Goal: Complete application form

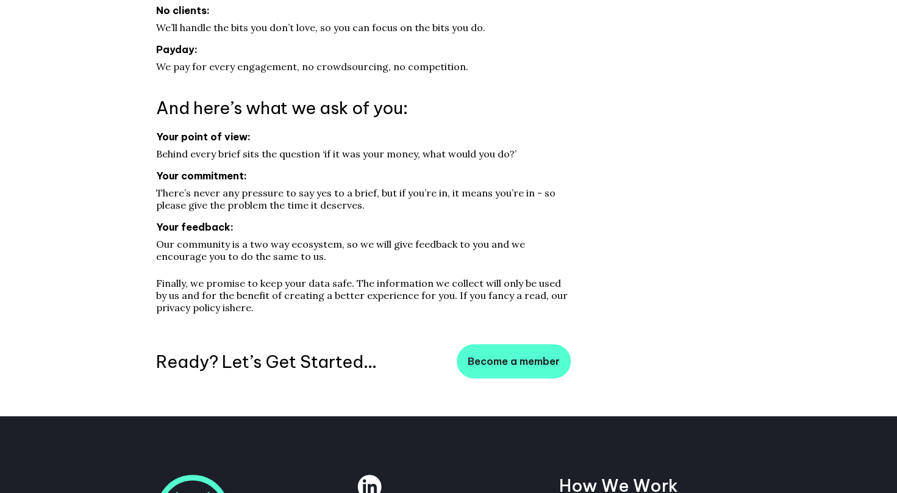
scroll to position [343, 0]
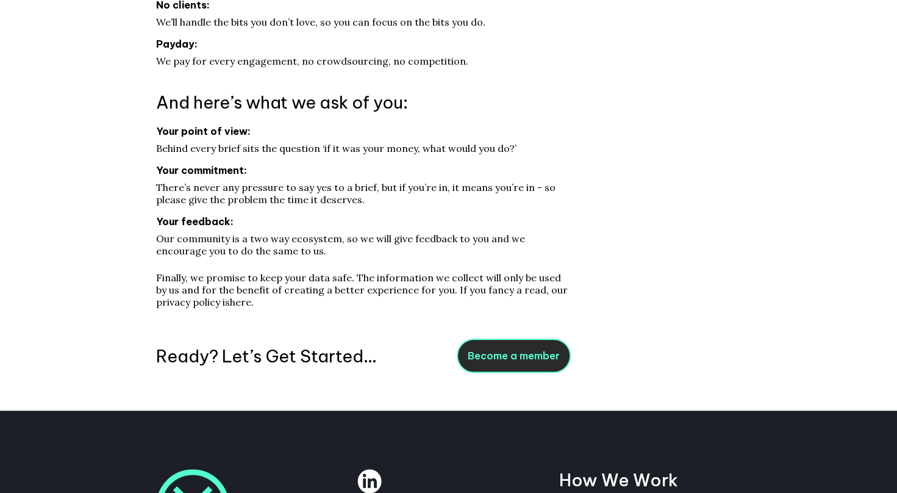
click at [497, 353] on link "Become a member" at bounding box center [514, 356] width 114 height 34
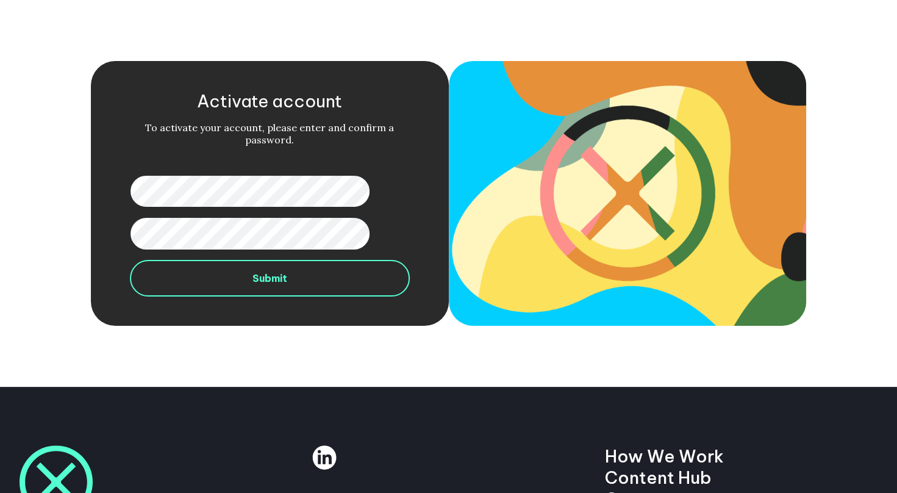
click at [247, 282] on button "Submit" at bounding box center [269, 278] width 279 height 37
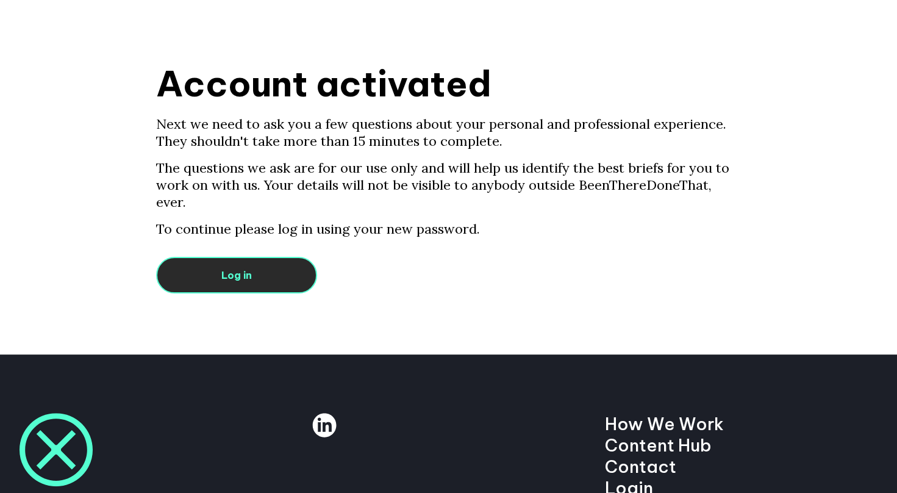
click at [287, 257] on link "Log in" at bounding box center [236, 275] width 161 height 37
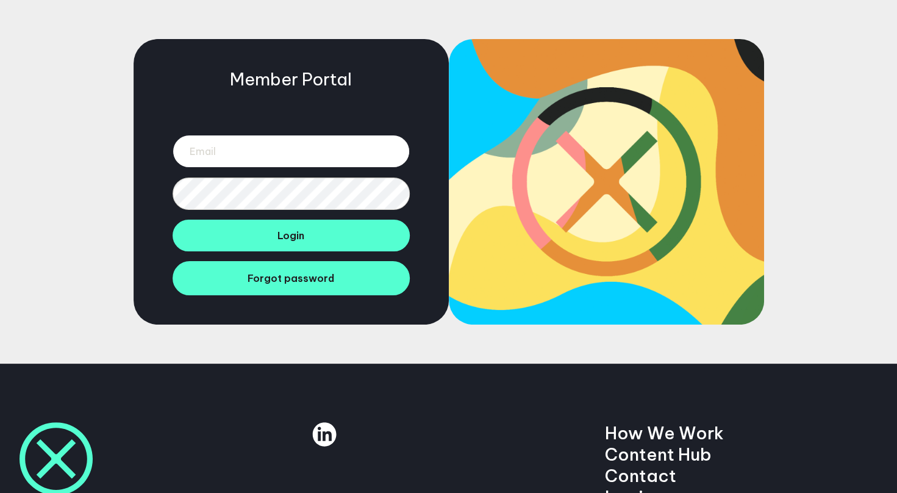
click at [286, 143] on input "email" at bounding box center [291, 151] width 237 height 33
type input "julkavilla@gmail.com"
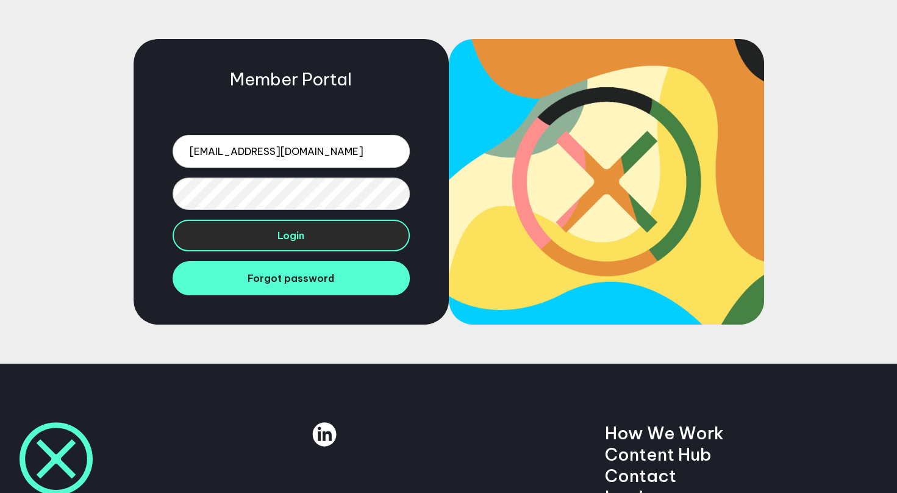
click at [260, 245] on button "Login" at bounding box center [291, 236] width 237 height 32
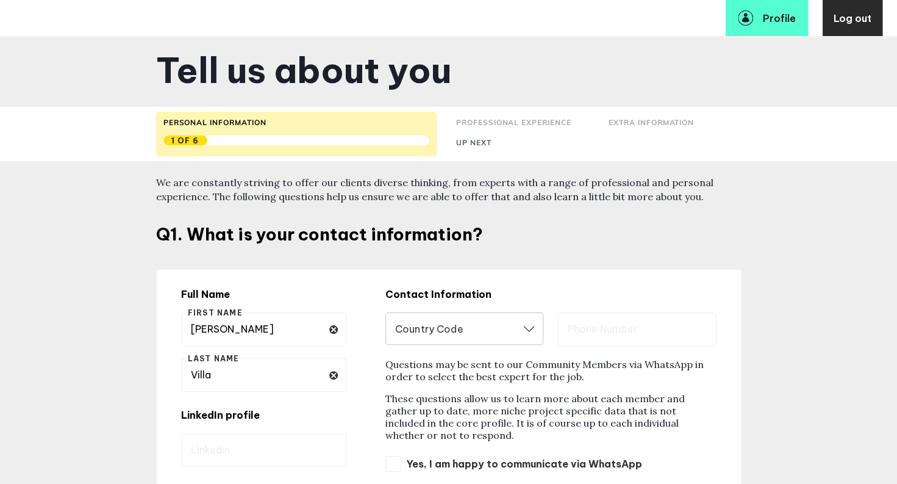
click at [532, 334] on button "Open" at bounding box center [529, 328] width 12 height 26
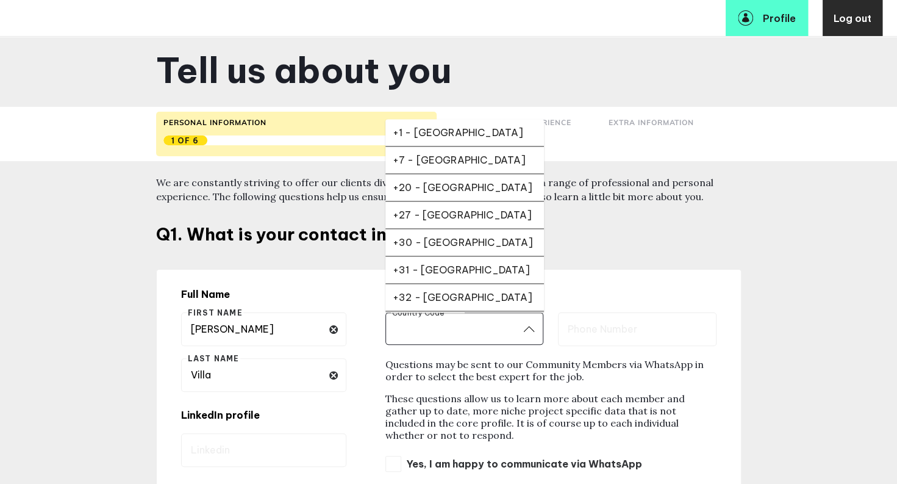
click at [479, 127] on div "+1 - [GEOGRAPHIC_DATA]" at bounding box center [465, 132] width 144 height 12
type input "+1 - [GEOGRAPHIC_DATA]"
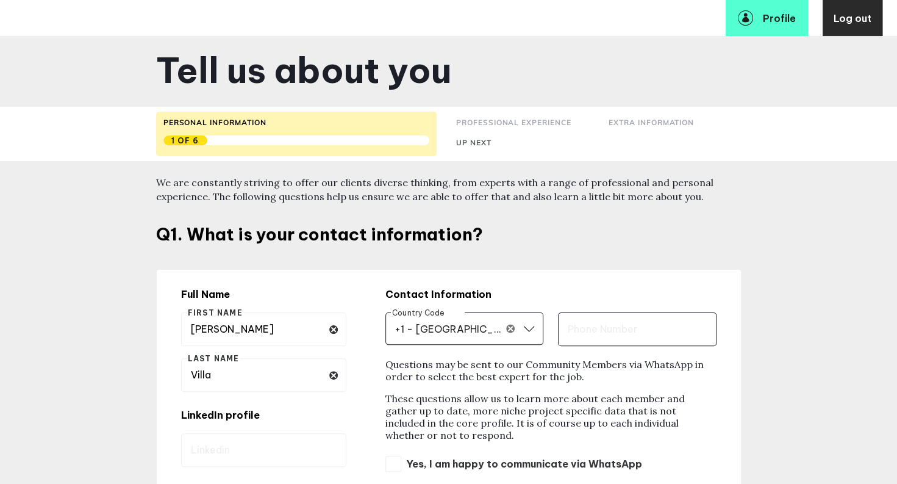
click at [624, 342] on input "text" at bounding box center [637, 329] width 158 height 34
type input "4159647180"
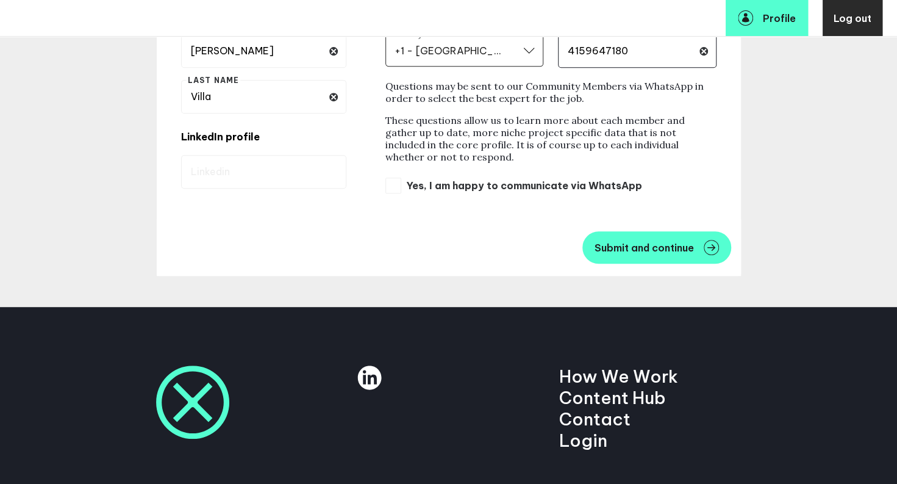
scroll to position [279, 0]
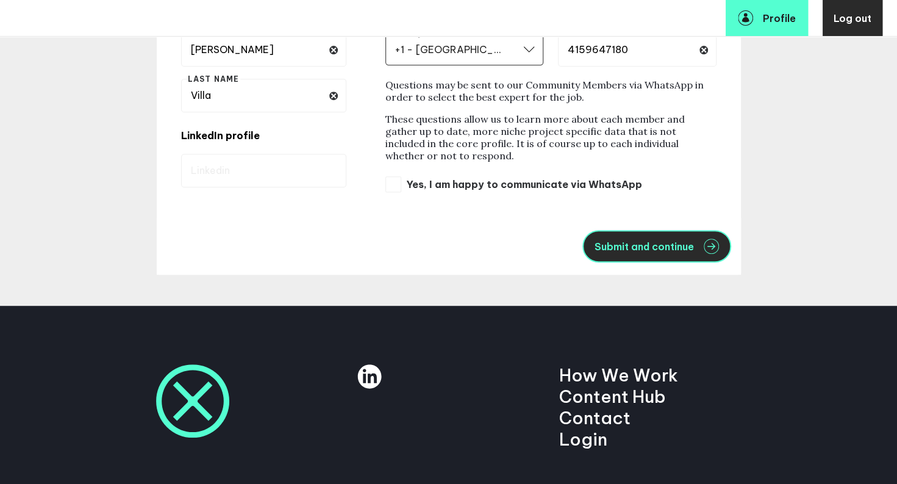
click at [612, 253] on button "Submit and continue" at bounding box center [657, 246] width 149 height 32
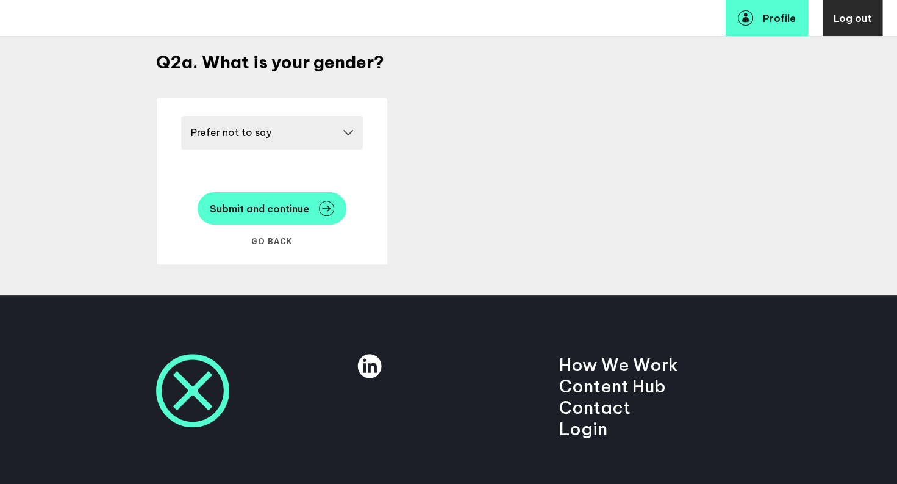
scroll to position [129, 0]
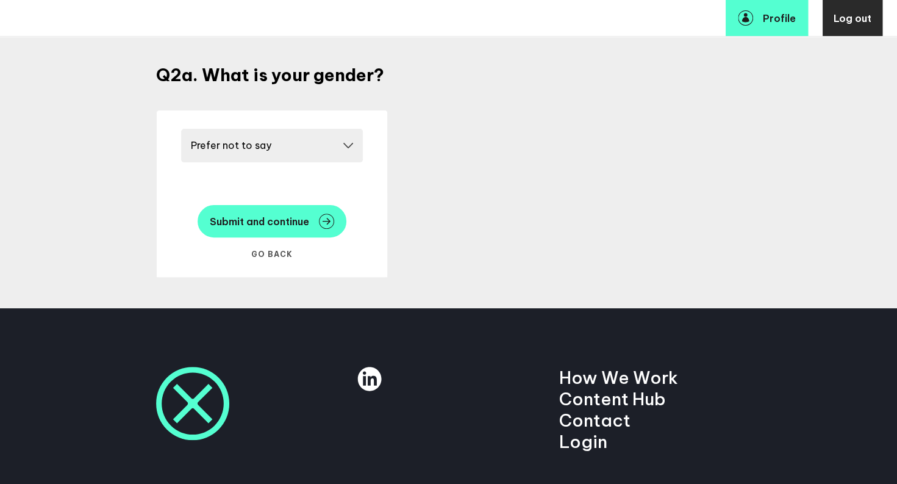
click at [350, 144] on select "Please select a gender [DEMOGRAPHIC_DATA] [DEMOGRAPHIC_DATA] Other Prefer not t…" at bounding box center [272, 146] width 182 height 34
select select "19090"
click at [185, 129] on select "Please select a gender [DEMOGRAPHIC_DATA] [DEMOGRAPHIC_DATA] Other Prefer not t…" at bounding box center [272, 146] width 182 height 34
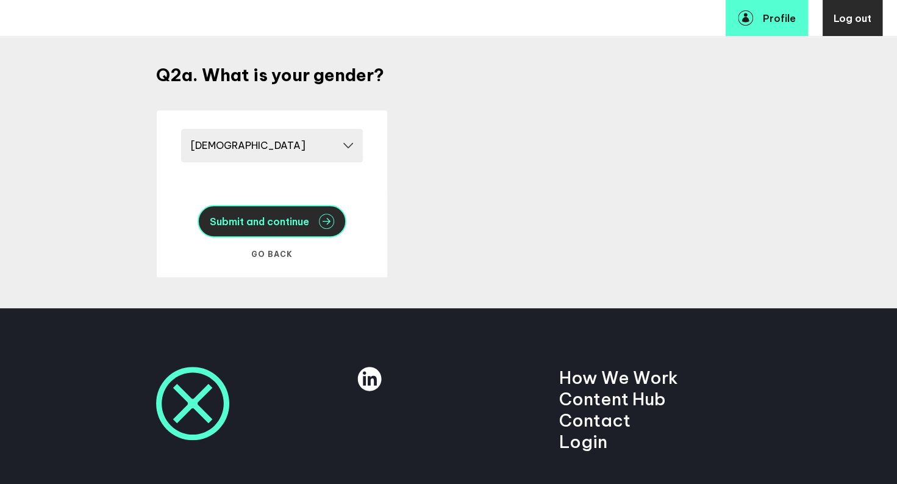
click at [268, 224] on span "Submit and continue" at bounding box center [259, 222] width 99 height 10
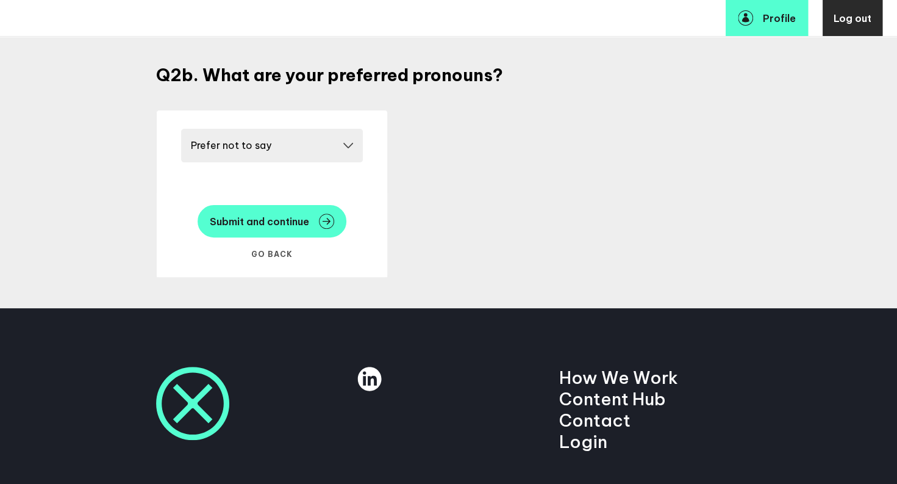
click at [359, 142] on select "Please select a pronoun He/him She/her They/them Prefer not to say" at bounding box center [272, 146] width 182 height 34
select select "20250"
click at [185, 129] on select "Please select a pronoun He/him She/her They/them Prefer not to say" at bounding box center [272, 146] width 182 height 34
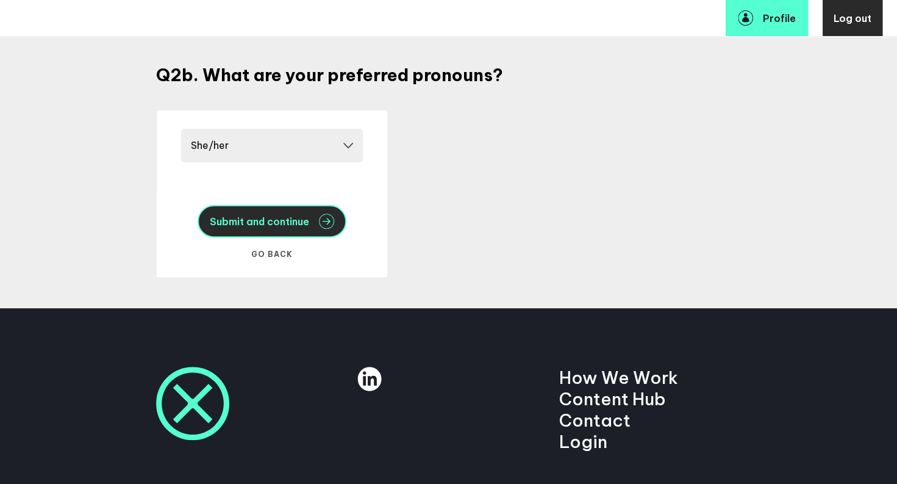
click at [272, 212] on button "Submit and continue" at bounding box center [272, 221] width 149 height 32
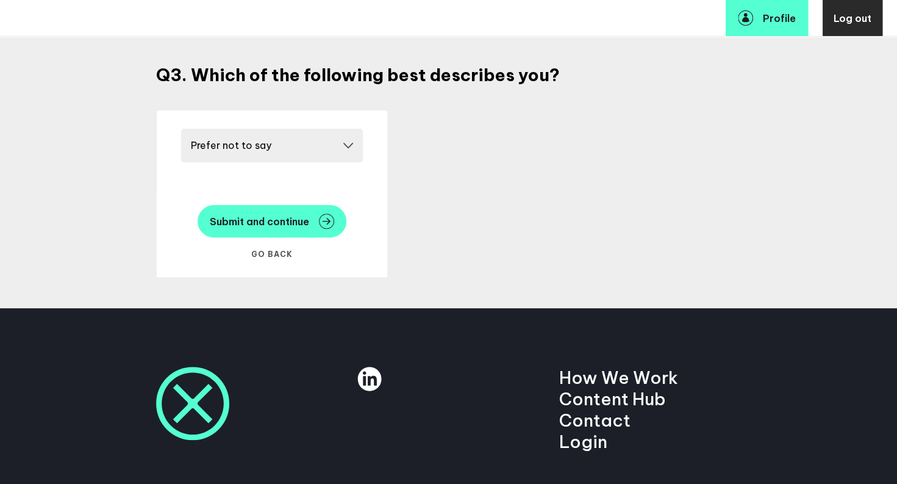
click at [355, 154] on select "Please select a race/ethnicity [DEMOGRAPHIC_DATA] or [DEMOGRAPHIC_DATA] [DEMOGR…" at bounding box center [272, 146] width 182 height 34
select select "19085"
click at [185, 129] on select "Please select a race/ethnicity [DEMOGRAPHIC_DATA] or [DEMOGRAPHIC_DATA] [DEMOGR…" at bounding box center [272, 146] width 182 height 34
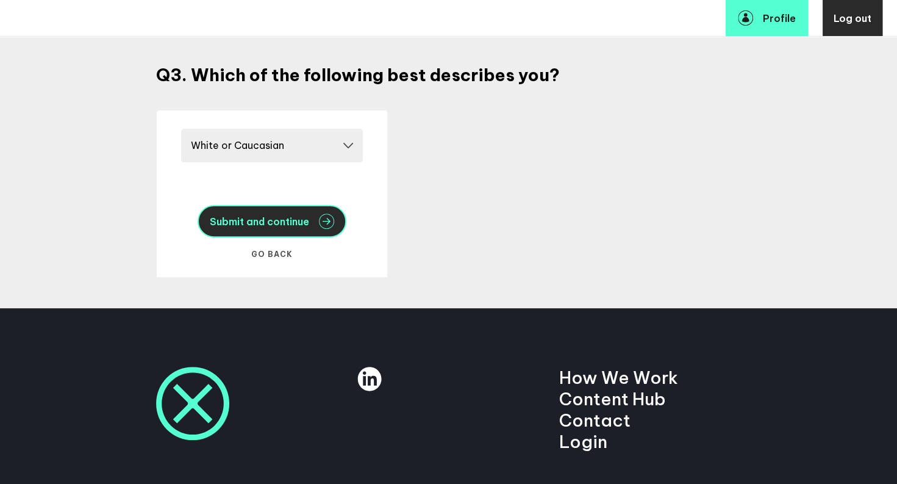
click at [279, 222] on span "Submit and continue" at bounding box center [259, 222] width 99 height 10
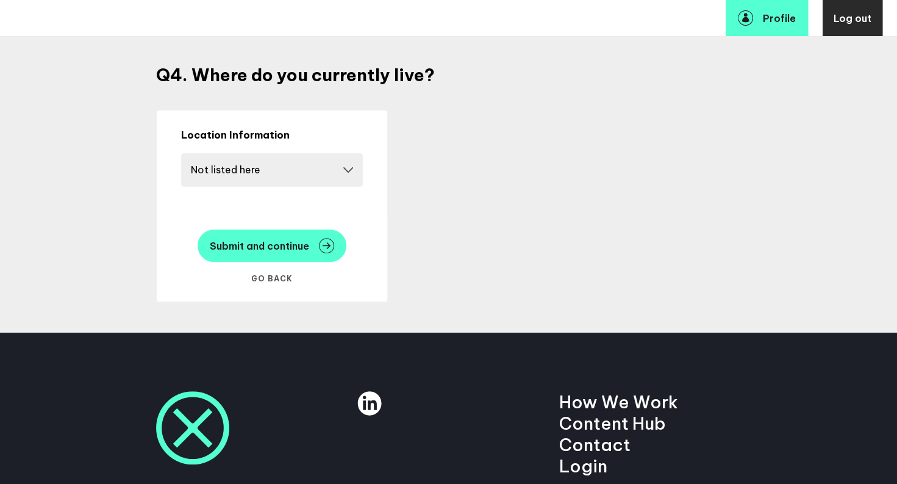
click at [350, 165] on select "Please select a country Country [GEOGRAPHIC_DATA] [GEOGRAPHIC_DATA] [GEOGRAPHIC…" at bounding box center [272, 170] width 182 height 34
select select "14724"
click at [185, 153] on select "Please select a country Country [GEOGRAPHIC_DATA] [GEOGRAPHIC_DATA] [GEOGRAPHIC…" at bounding box center [272, 170] width 182 height 34
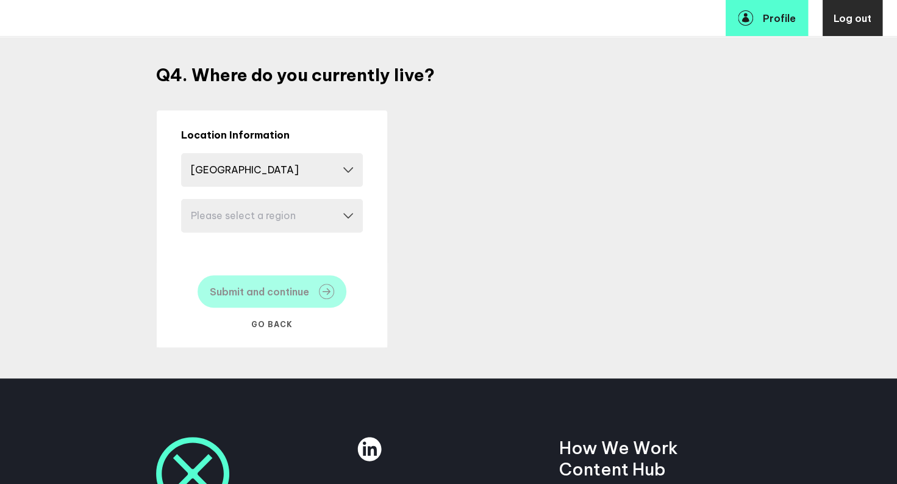
click at [357, 216] on select "Please select a region [US_STATE] [US_STATE] [US_STATE] [US_STATE] [US_STATE] […" at bounding box center [272, 216] width 182 height 34
select select "17630"
click at [185, 199] on select "Please select a region [US_STATE] [US_STATE] [US_STATE] [US_STATE] [US_STATE] […" at bounding box center [272, 216] width 182 height 34
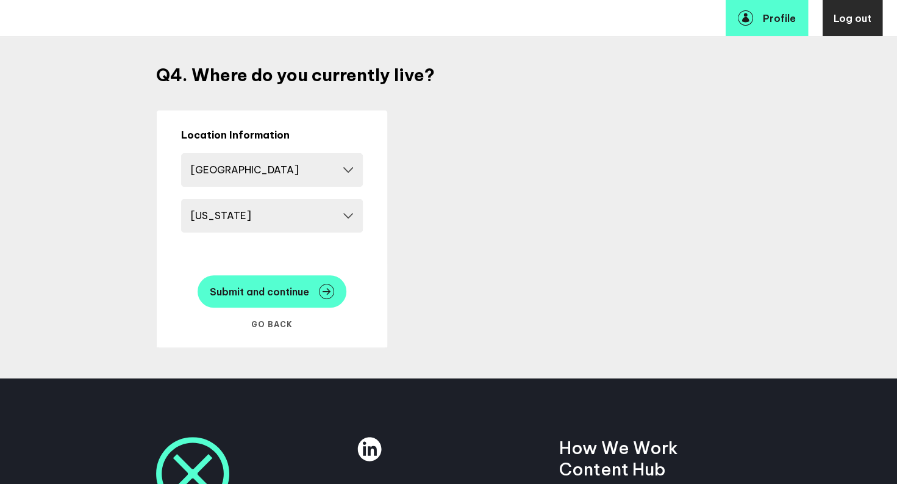
click at [275, 312] on div "Submit and continue Go Back" at bounding box center [272, 305] width 211 height 60
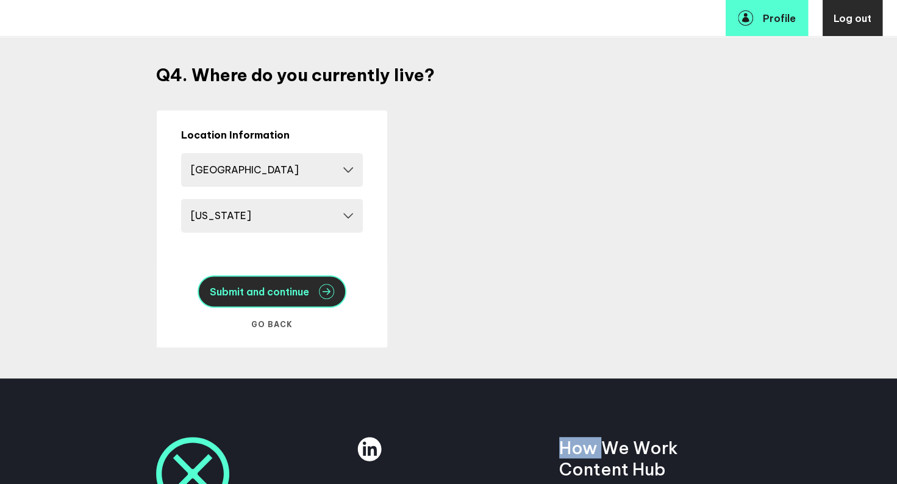
drag, startPoint x: 275, startPoint y: 312, endPoint x: 278, endPoint y: 298, distance: 14.4
click at [278, 298] on button "Submit and continue" at bounding box center [272, 291] width 149 height 32
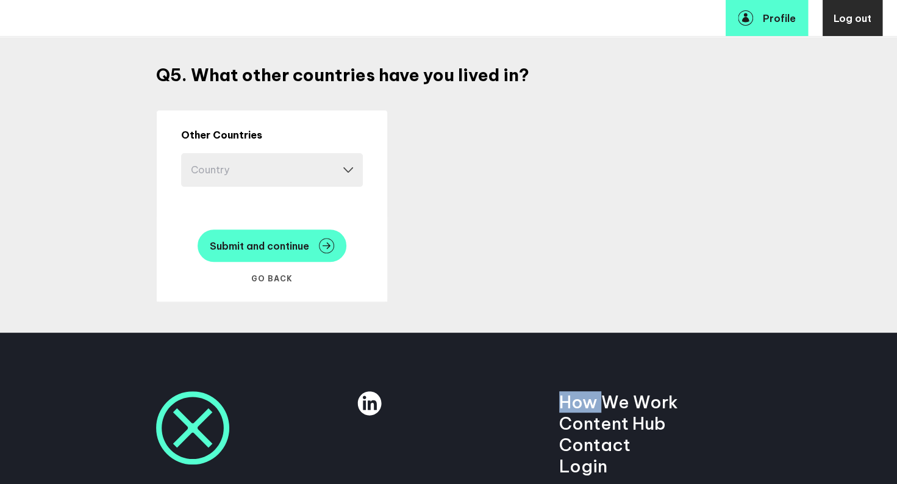
click at [351, 171] on select "Country [GEOGRAPHIC_DATA] [GEOGRAPHIC_DATA] [GEOGRAPHIC_DATA] [GEOGRAPHIC_DATA]…" at bounding box center [272, 170] width 182 height 34
click at [254, 167] on select "Country [GEOGRAPHIC_DATA] [GEOGRAPHIC_DATA] [GEOGRAPHIC_DATA] [GEOGRAPHIC_DATA]…" at bounding box center [272, 170] width 182 height 34
select select "11266"
select select
select select "11266"
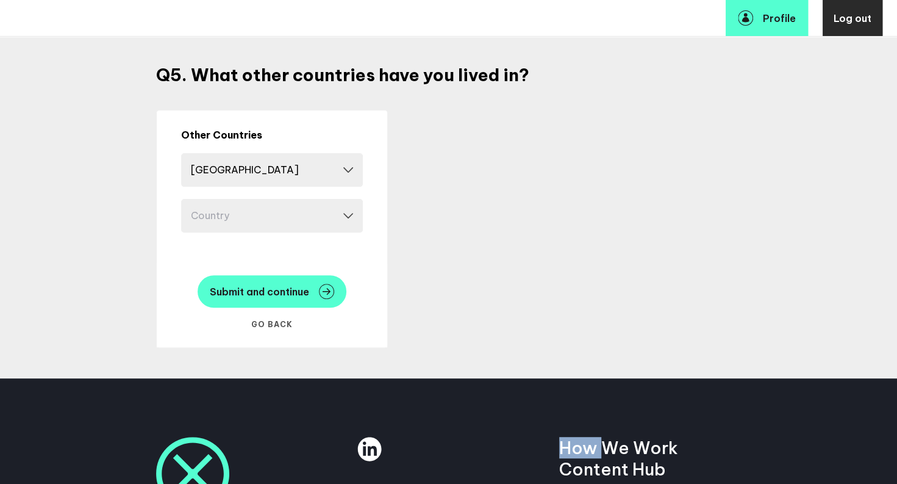
click at [350, 173] on select "Remove - [GEOGRAPHIC_DATA] [GEOGRAPHIC_DATA] [GEOGRAPHIC_DATA] [GEOGRAPHIC_DATA…" at bounding box center [272, 170] width 182 height 34
select select "11708"
click at [355, 215] on select "Country [GEOGRAPHIC_DATA] [GEOGRAPHIC_DATA] [GEOGRAPHIC_DATA] [GEOGRAPHIC_DATA]…" at bounding box center [272, 216] width 182 height 34
select select "9273"
click at [185, 232] on select "Country [GEOGRAPHIC_DATA] [GEOGRAPHIC_DATA] [GEOGRAPHIC_DATA] [GEOGRAPHIC_DATA]…" at bounding box center [272, 216] width 182 height 34
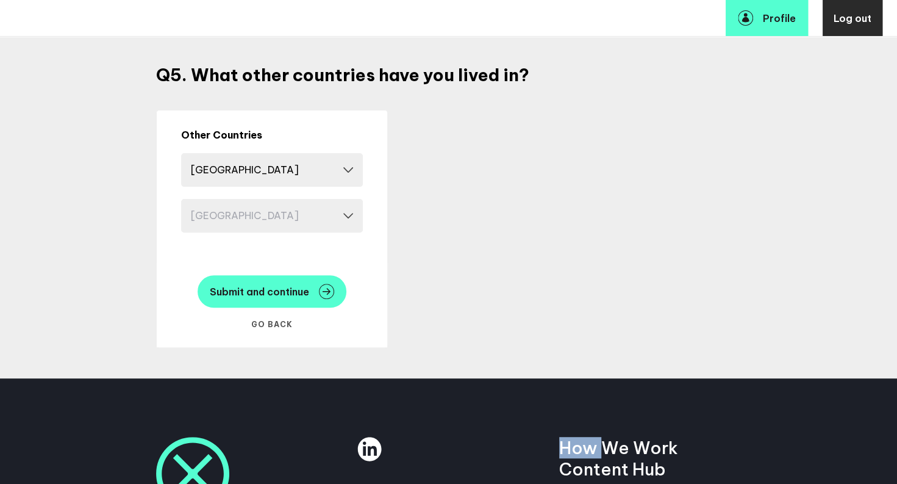
select select
select select "9273"
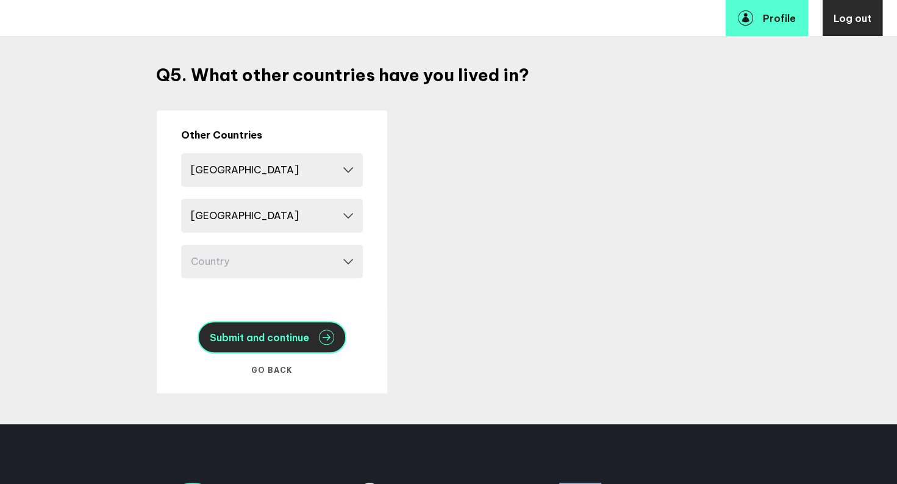
click at [254, 339] on span "Submit and continue" at bounding box center [259, 337] width 99 height 10
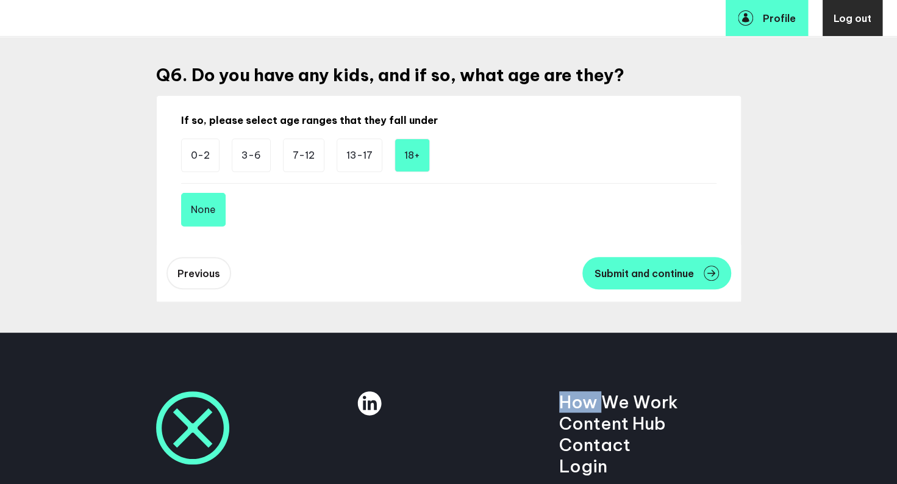
click at [423, 157] on li "18+" at bounding box center [412, 155] width 35 height 34
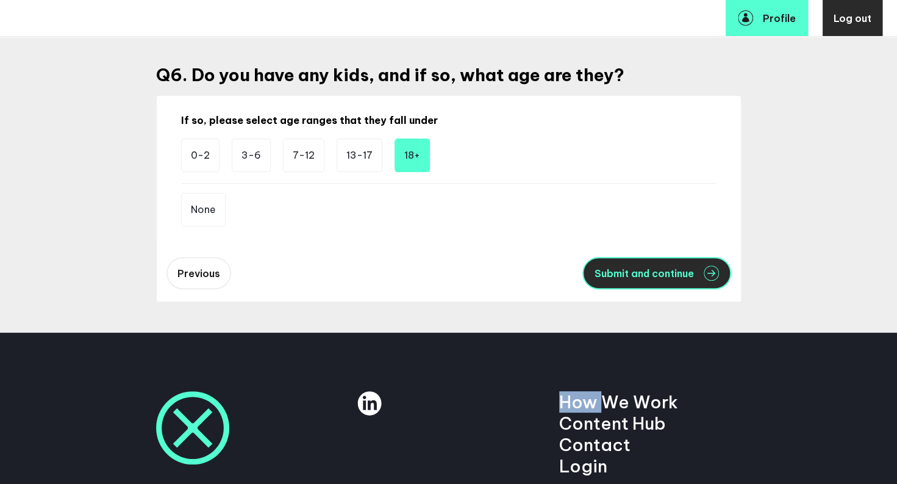
click at [615, 276] on span "Submit and continue" at bounding box center [644, 273] width 99 height 10
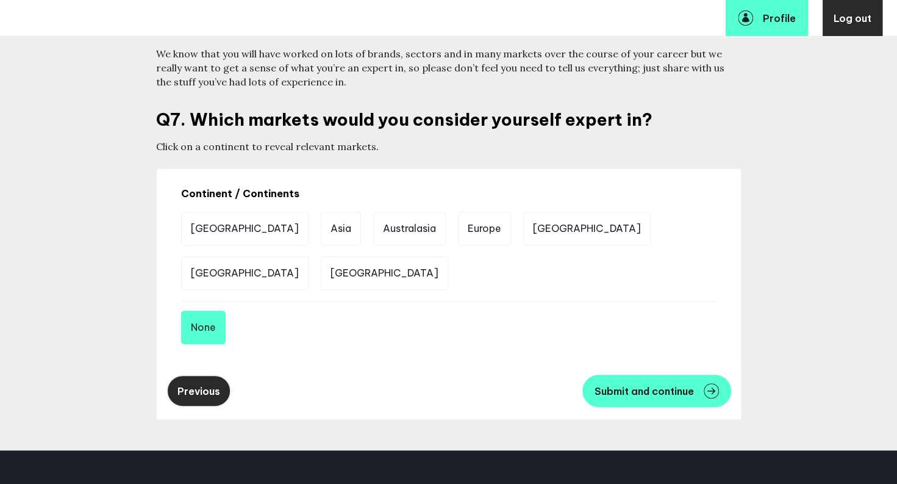
click at [179, 395] on button "Previous" at bounding box center [199, 391] width 65 height 32
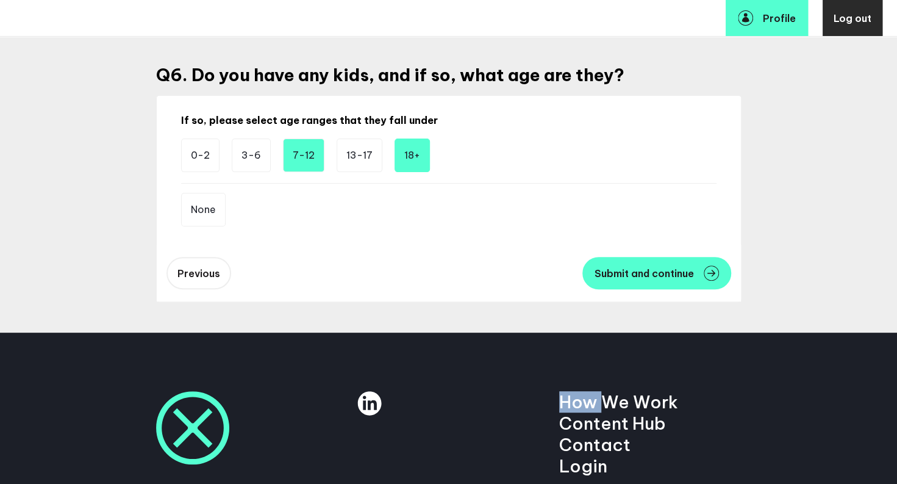
click at [298, 153] on li "7-12" at bounding box center [303, 155] width 41 height 34
click at [410, 156] on li "18+" at bounding box center [412, 155] width 35 height 34
click at [306, 162] on li "7-12" at bounding box center [303, 155] width 41 height 34
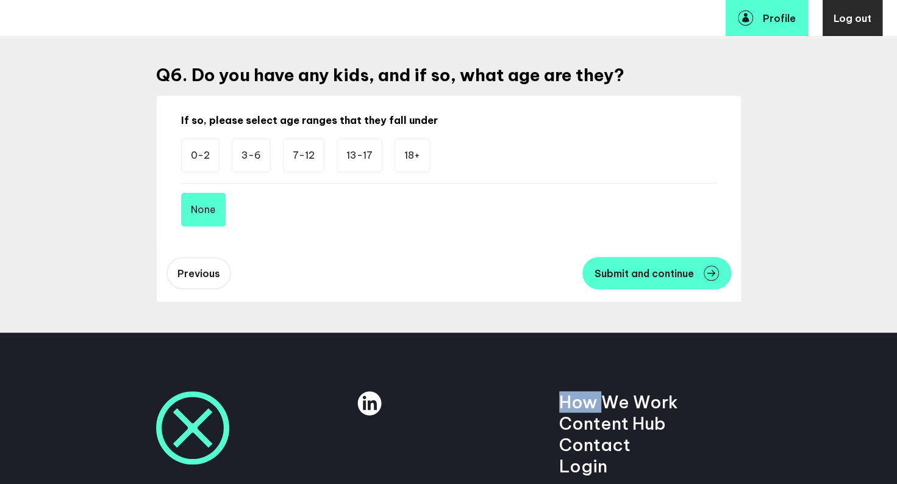
click at [210, 203] on button "None" at bounding box center [203, 210] width 45 height 34
click at [315, 167] on li "7-12" at bounding box center [303, 155] width 41 height 34
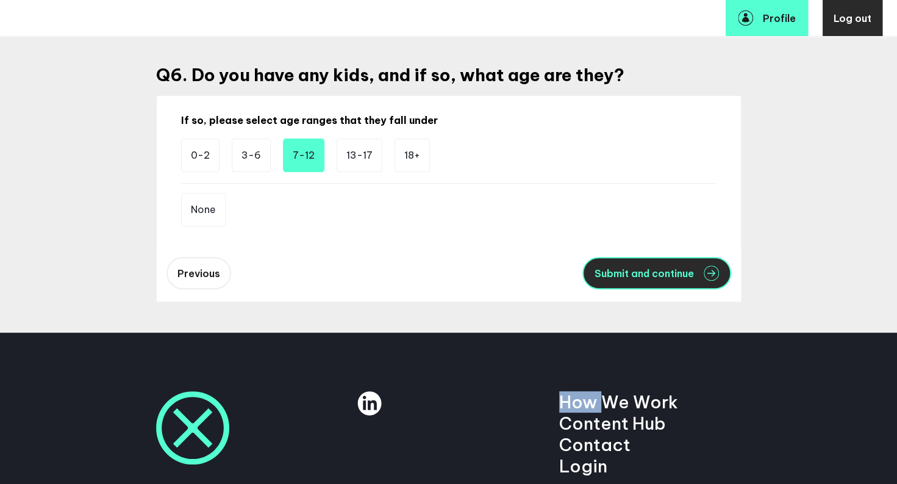
click at [648, 276] on span "Submit and continue" at bounding box center [644, 273] width 99 height 10
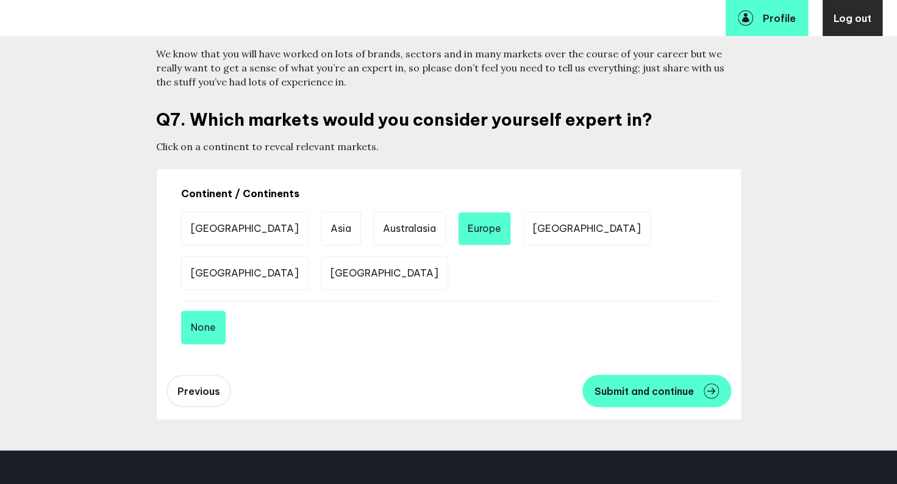
click at [458, 221] on li "Europe" at bounding box center [484, 229] width 53 height 34
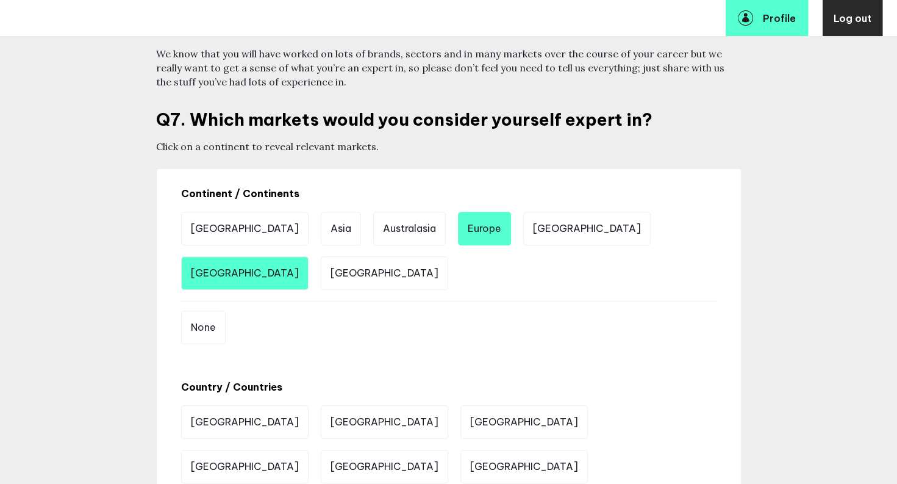
click at [309, 256] on li "[GEOGRAPHIC_DATA]" at bounding box center [244, 273] width 127 height 34
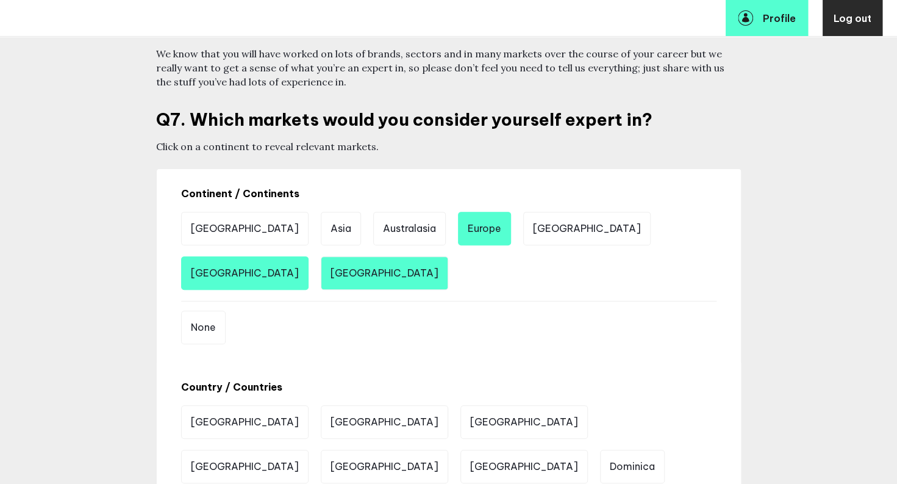
click at [321, 267] on li "[GEOGRAPHIC_DATA]" at bounding box center [384, 273] width 127 height 34
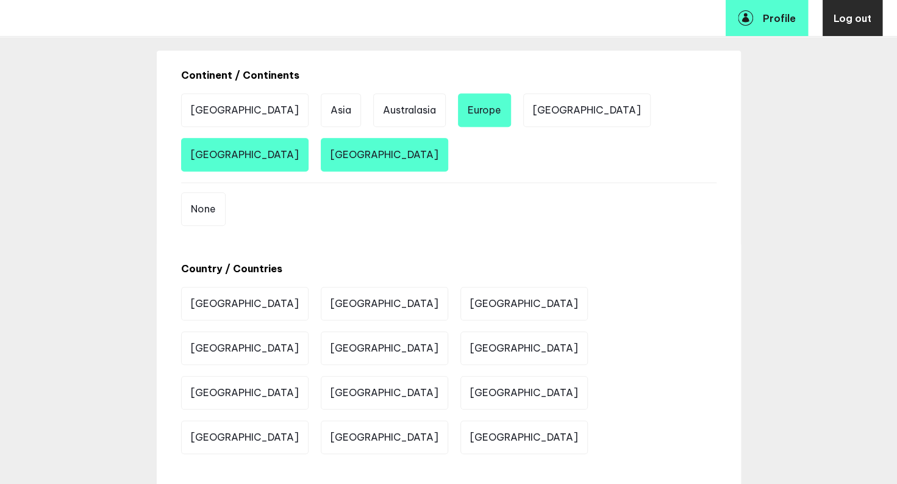
scroll to position [332, 0]
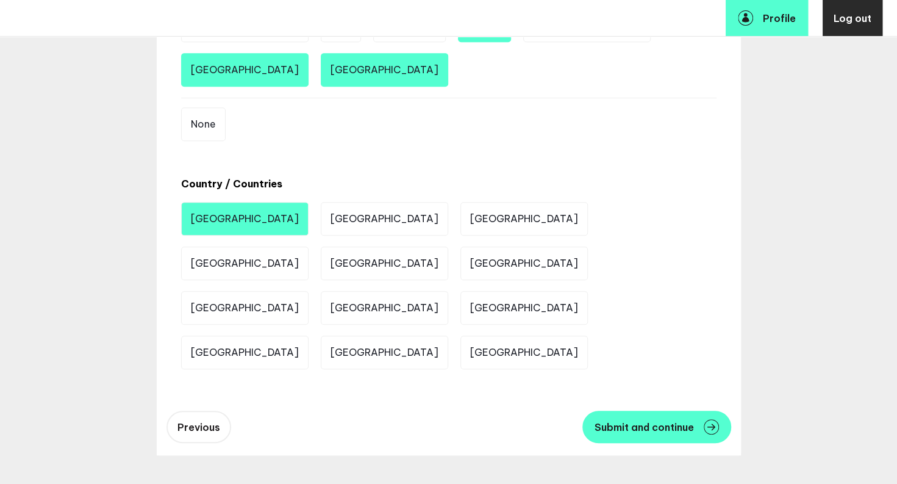
click at [227, 216] on li "[GEOGRAPHIC_DATA]" at bounding box center [244, 219] width 127 height 34
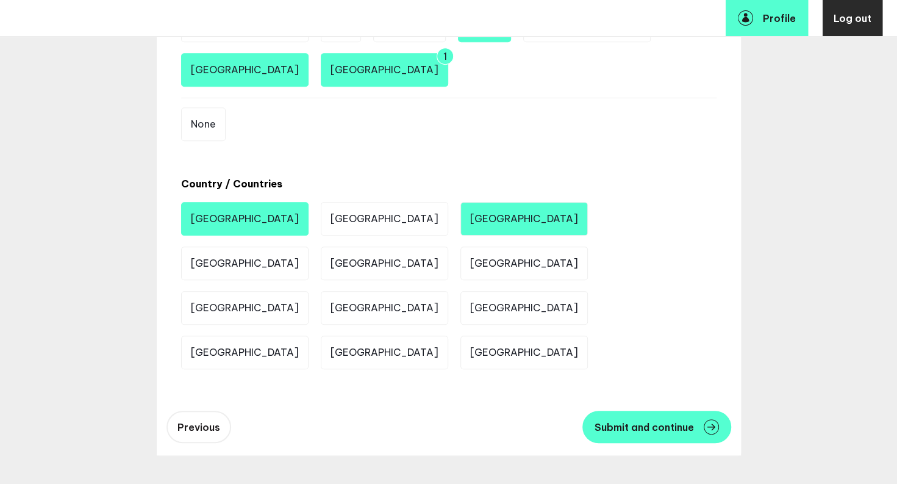
click at [461, 223] on li "[GEOGRAPHIC_DATA]" at bounding box center [524, 219] width 127 height 34
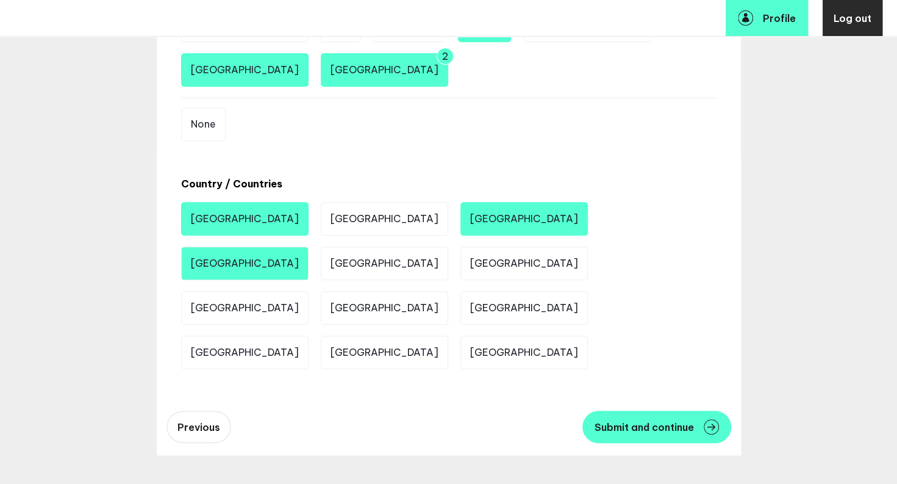
click at [309, 246] on li "[GEOGRAPHIC_DATA]" at bounding box center [244, 263] width 127 height 34
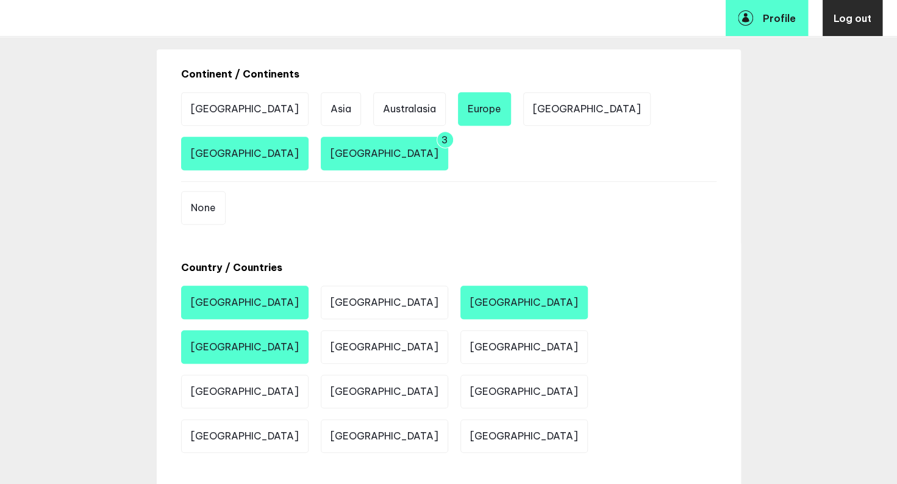
scroll to position [247, 0]
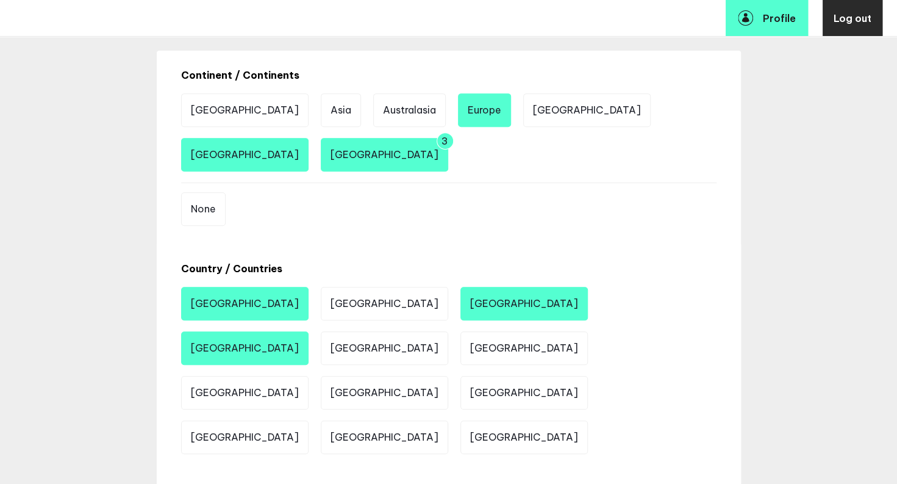
click at [458, 121] on li "Europe" at bounding box center [484, 110] width 53 height 34
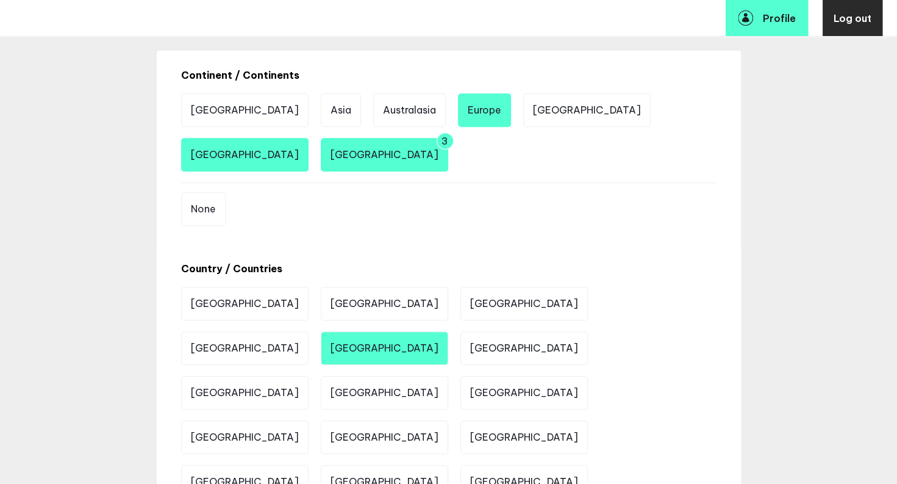
click at [448, 331] on li "[GEOGRAPHIC_DATA]" at bounding box center [384, 348] width 127 height 34
click at [309, 465] on li "[GEOGRAPHIC_DATA]" at bounding box center [244, 482] width 127 height 34
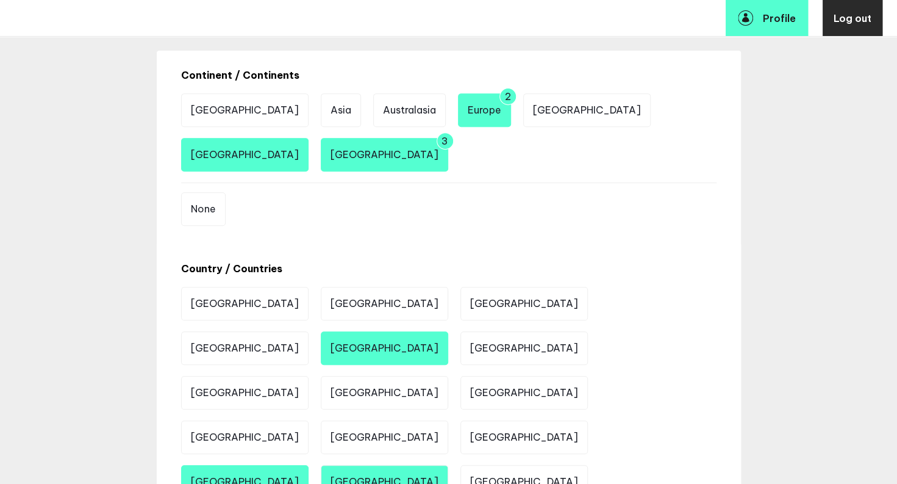
click at [321, 465] on li "[GEOGRAPHIC_DATA]" at bounding box center [384, 482] width 127 height 34
click at [461, 465] on li "[GEOGRAPHIC_DATA]" at bounding box center [524, 482] width 127 height 34
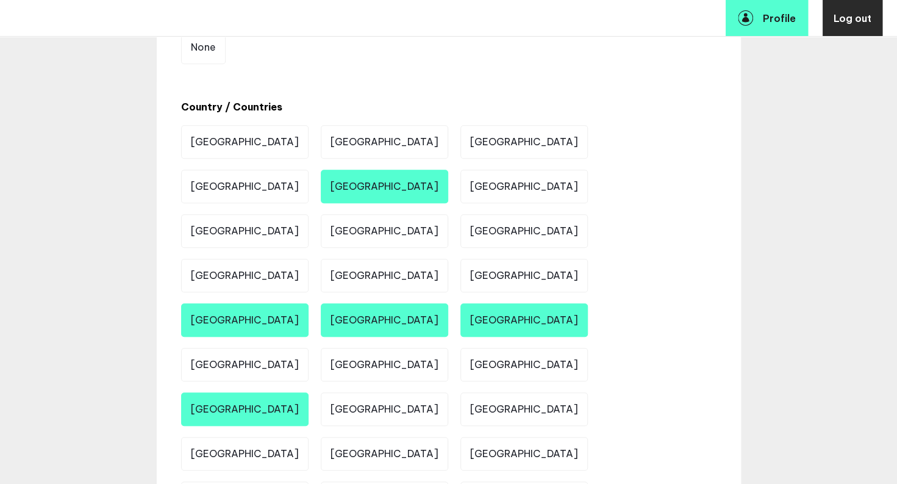
scroll to position [411, 0]
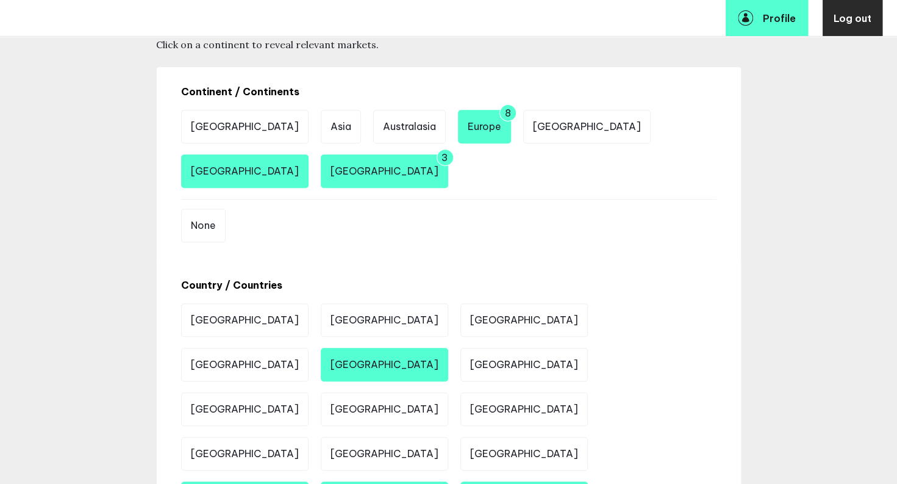
scroll to position [218, 0]
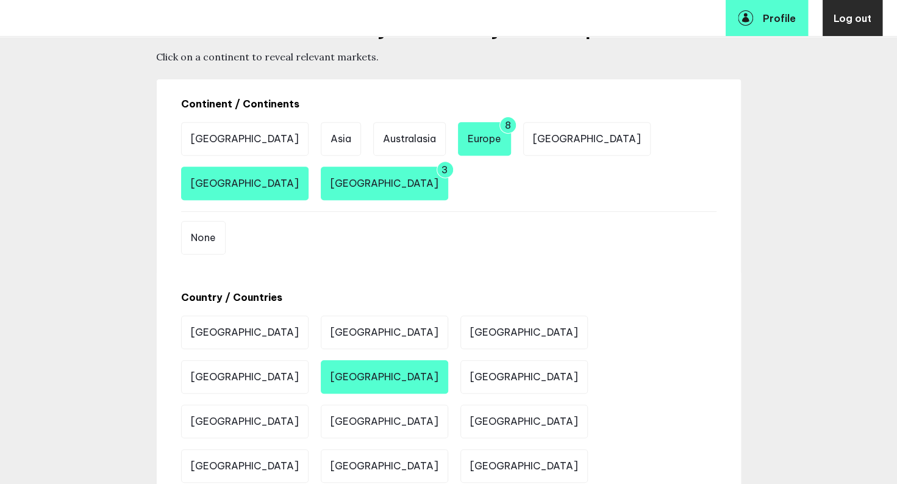
click at [309, 167] on li "[GEOGRAPHIC_DATA]" at bounding box center [244, 184] width 127 height 34
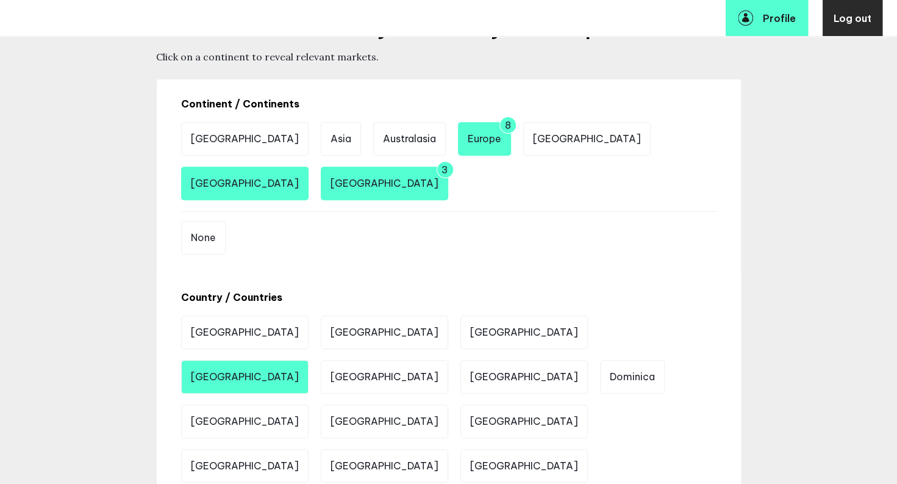
click at [309, 360] on li "[GEOGRAPHIC_DATA]" at bounding box center [244, 377] width 127 height 34
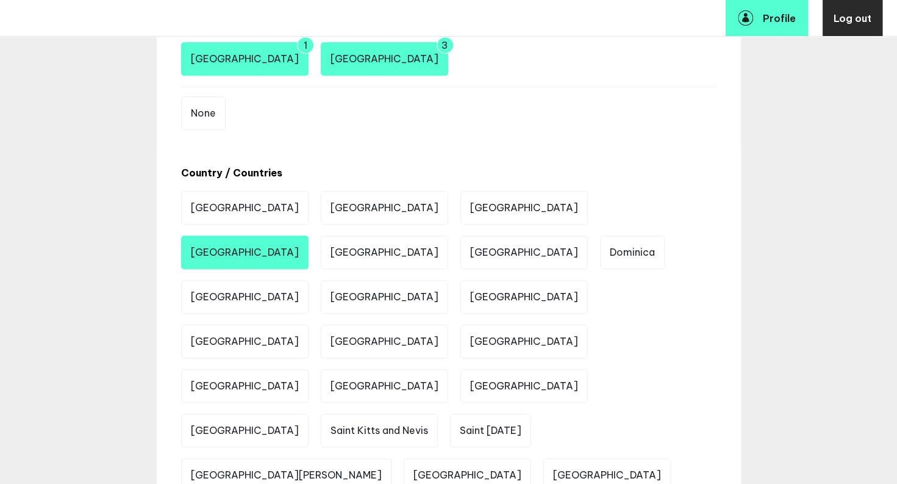
scroll to position [355, 0]
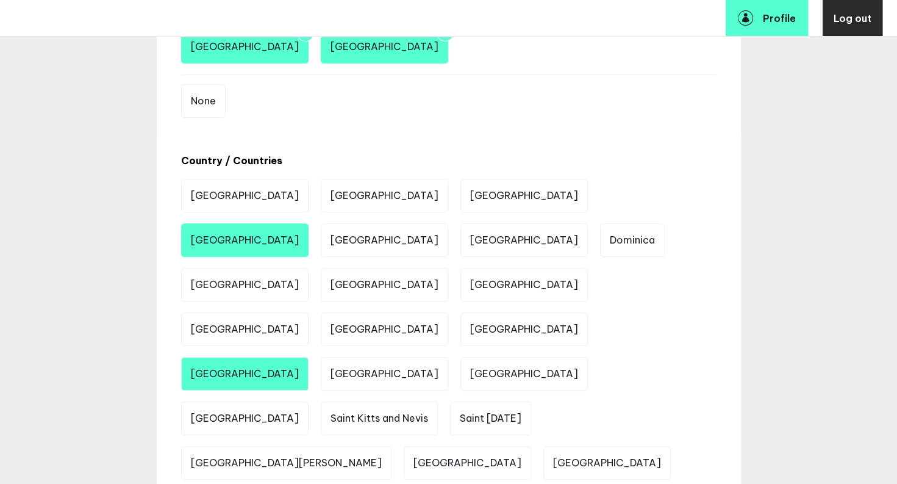
click at [285, 357] on li "[GEOGRAPHIC_DATA]" at bounding box center [244, 374] width 127 height 34
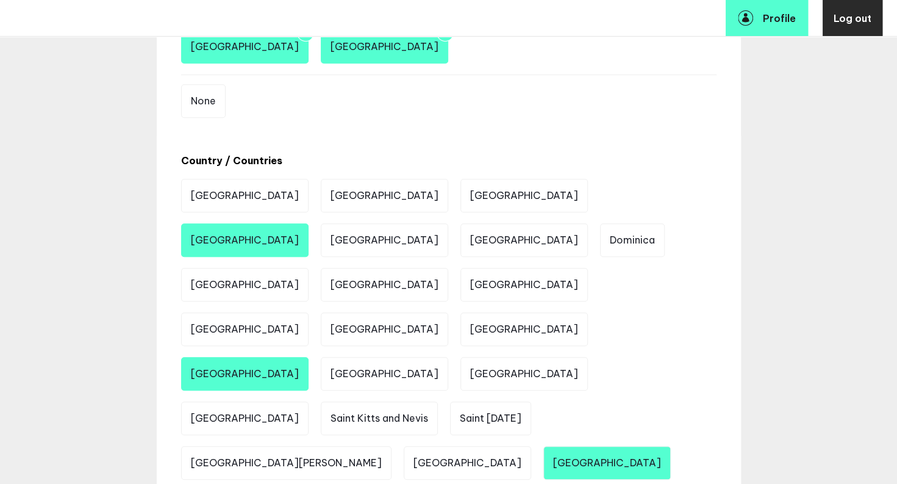
click at [543, 446] on li "[GEOGRAPHIC_DATA]" at bounding box center [606, 463] width 127 height 34
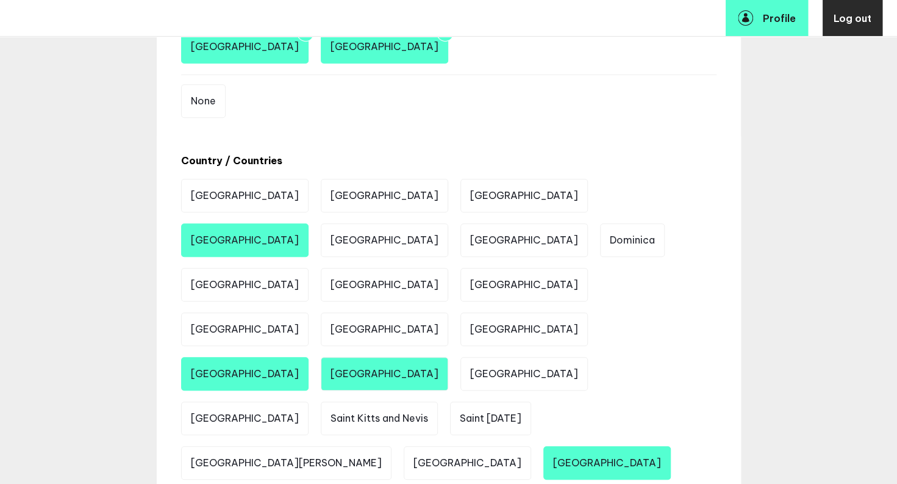
click at [337, 357] on li "[GEOGRAPHIC_DATA]" at bounding box center [384, 374] width 127 height 34
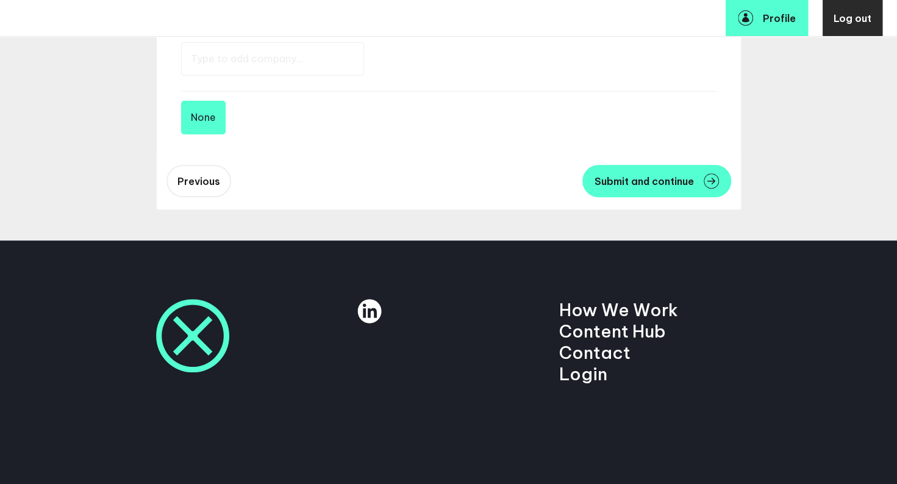
scroll to position [159, 0]
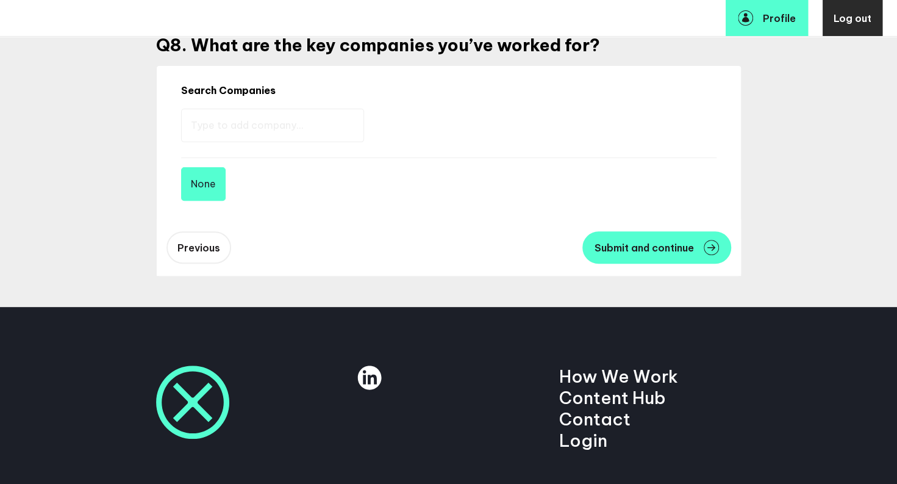
click at [326, 112] on input "text" at bounding box center [272, 126] width 183 height 34
type input "H"
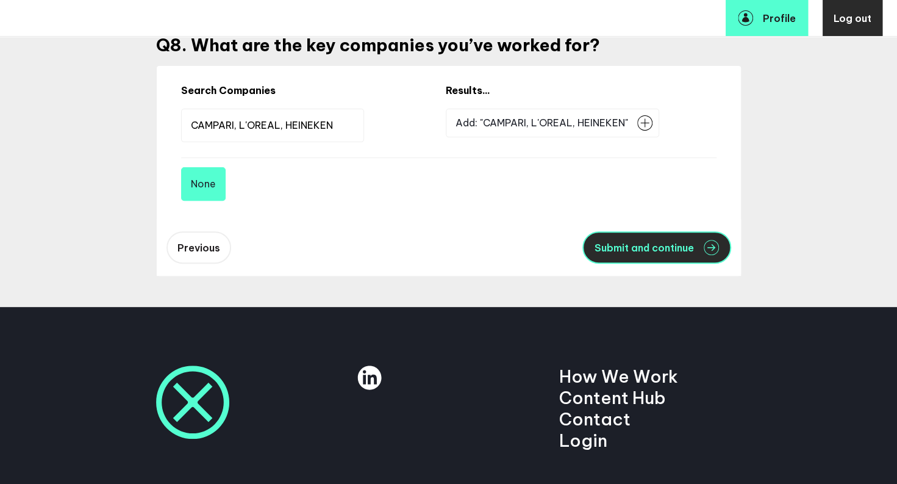
type input "CAMPARI, L'OREAL, HEINEKEN"
click at [656, 256] on button "Submit and continue" at bounding box center [657, 247] width 149 height 32
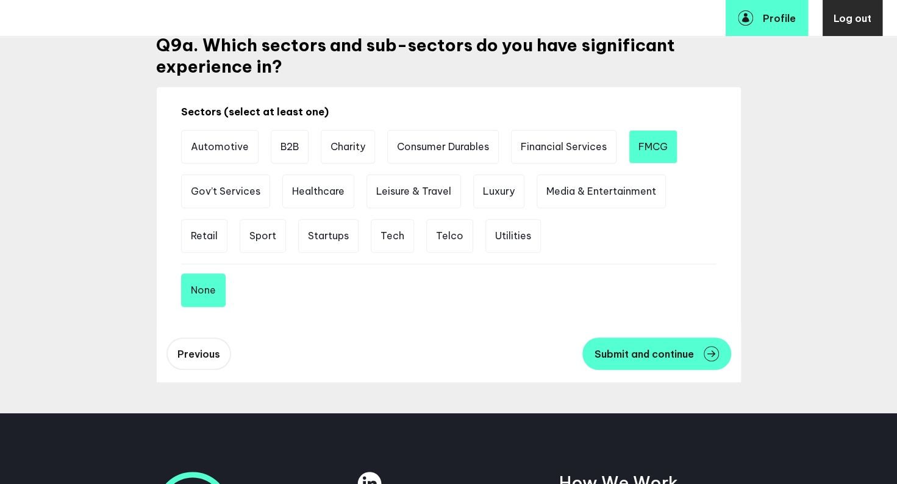
click at [664, 144] on li "FMCG" at bounding box center [653, 147] width 49 height 34
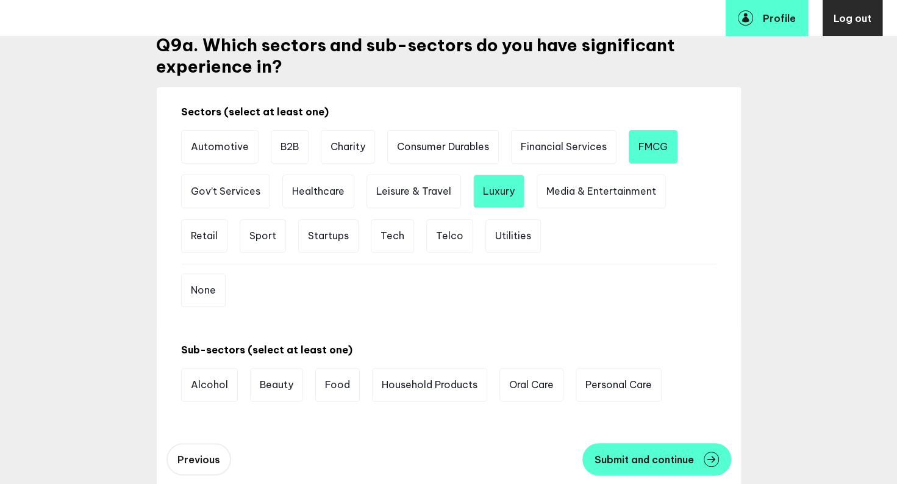
click at [522, 185] on li "Luxury" at bounding box center [498, 191] width 51 height 34
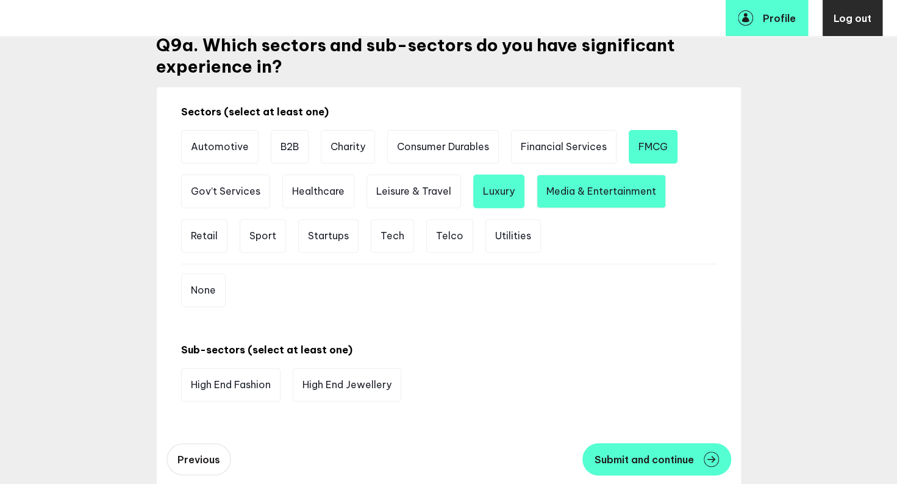
click at [558, 195] on li "Media & Entertainment" at bounding box center [601, 191] width 129 height 34
click at [605, 199] on li "Media & Entertainment" at bounding box center [601, 191] width 129 height 34
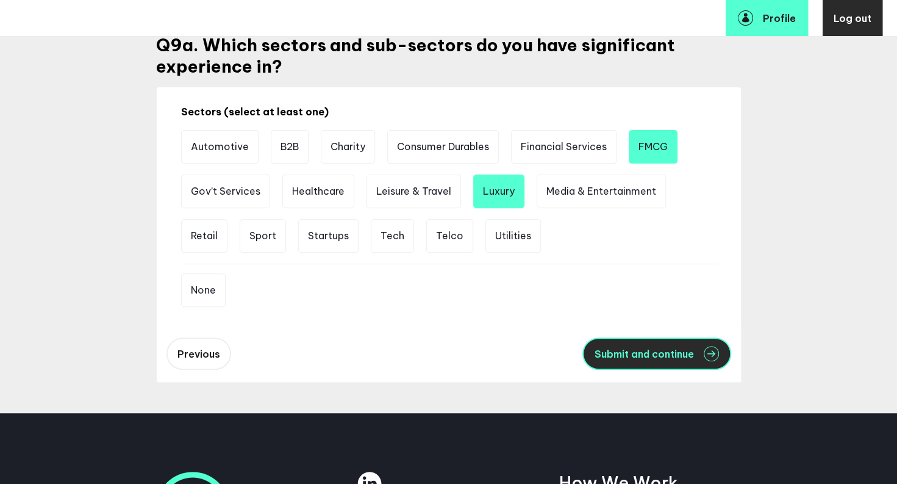
click at [634, 360] on button "Submit and continue" at bounding box center [657, 353] width 149 height 32
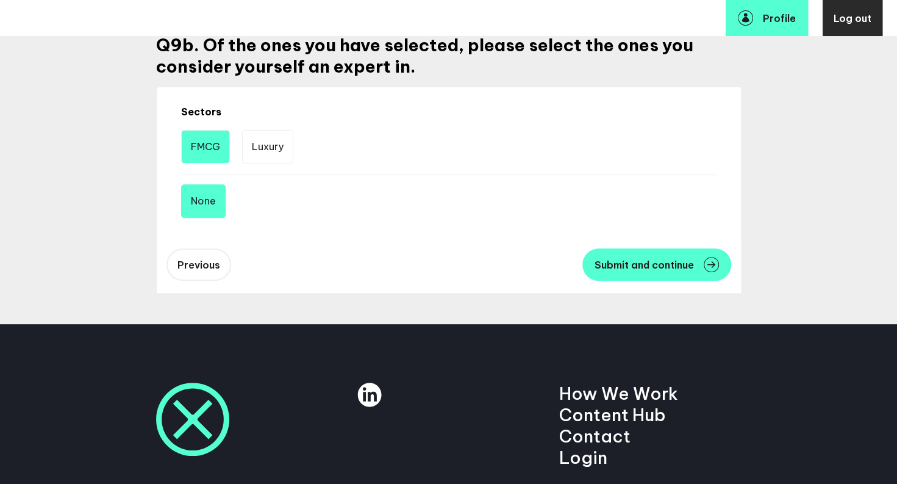
click at [192, 159] on li "FMCG" at bounding box center [205, 147] width 49 height 34
click at [274, 146] on li "Luxury" at bounding box center [267, 147] width 51 height 34
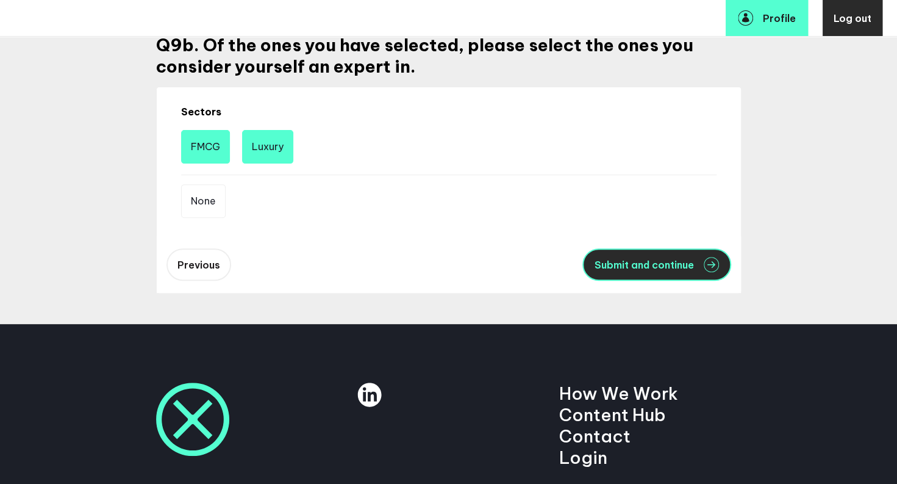
click at [661, 268] on span "Submit and continue" at bounding box center [644, 265] width 99 height 10
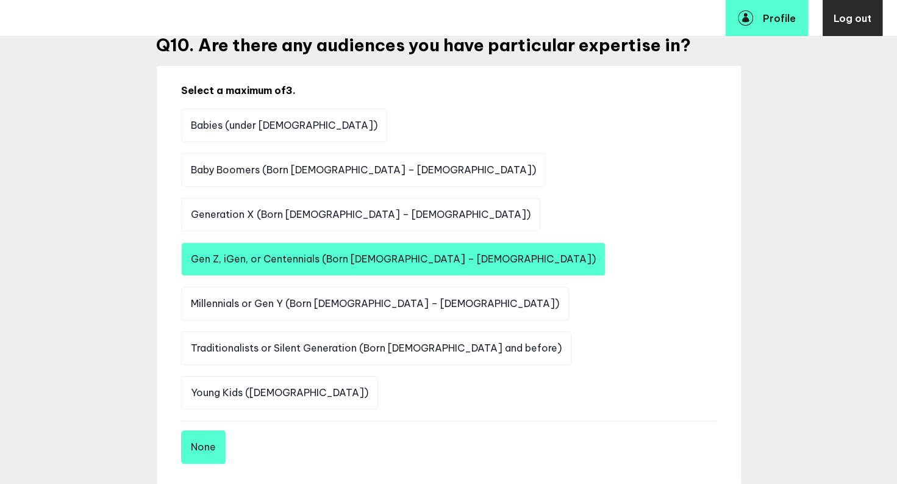
click at [268, 242] on li "Gen Z, iGen, or Centennials (Born [DEMOGRAPHIC_DATA] – [DEMOGRAPHIC_DATA])" at bounding box center [393, 259] width 425 height 34
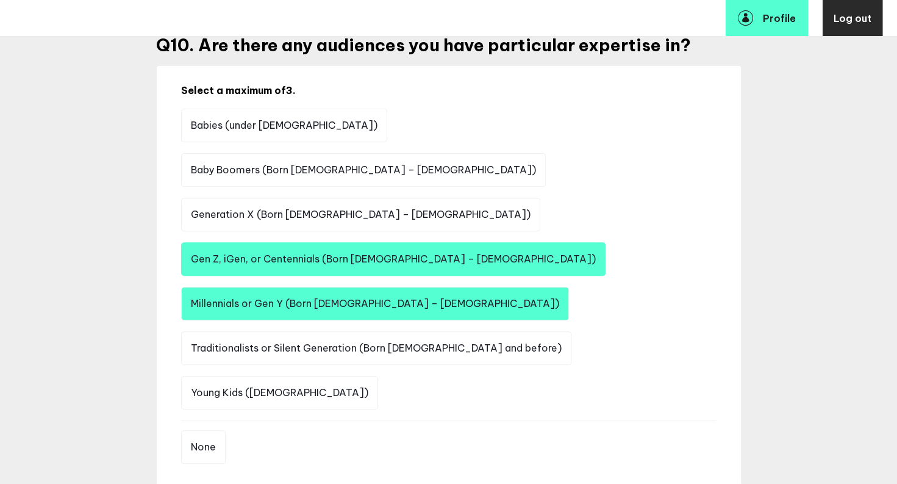
click at [528, 287] on li "Millennials or Gen Y (Born [DEMOGRAPHIC_DATA] – [DEMOGRAPHIC_DATA])" at bounding box center [375, 304] width 388 height 34
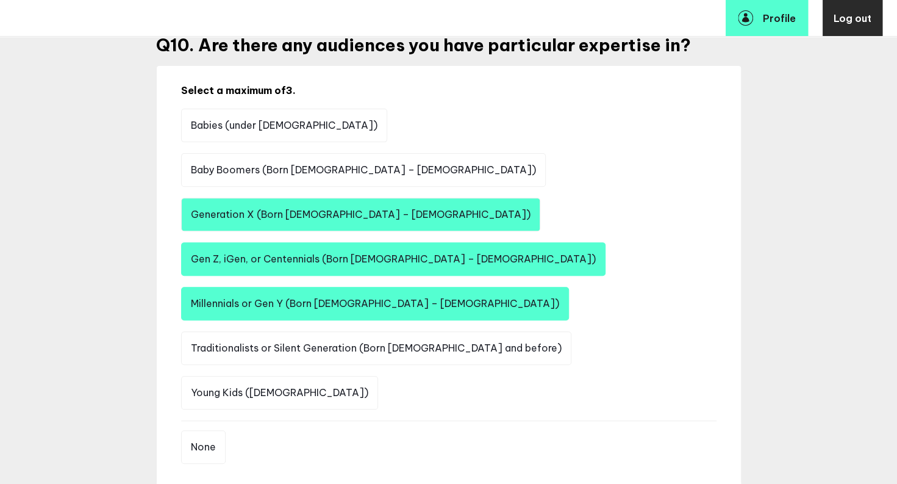
click at [540, 198] on li "Generation X (Born [DEMOGRAPHIC_DATA] – [DEMOGRAPHIC_DATA])" at bounding box center [360, 215] width 359 height 34
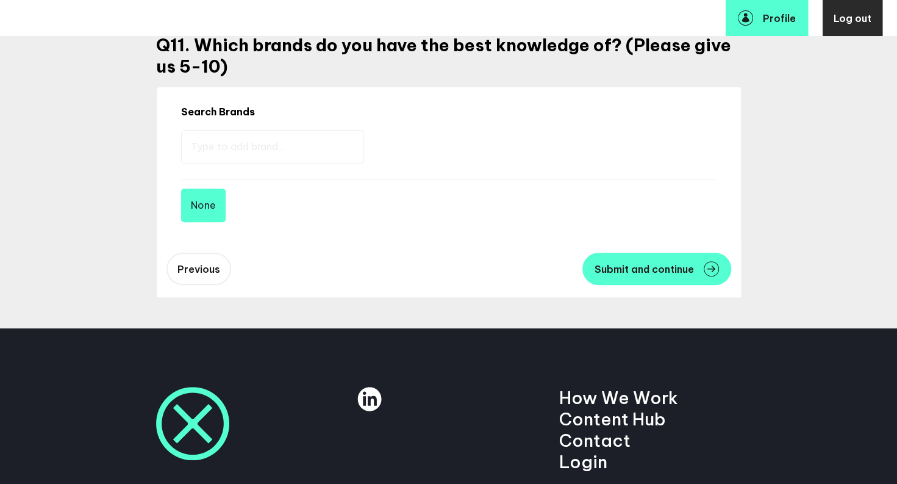
click at [234, 155] on input "text" at bounding box center [272, 147] width 183 height 34
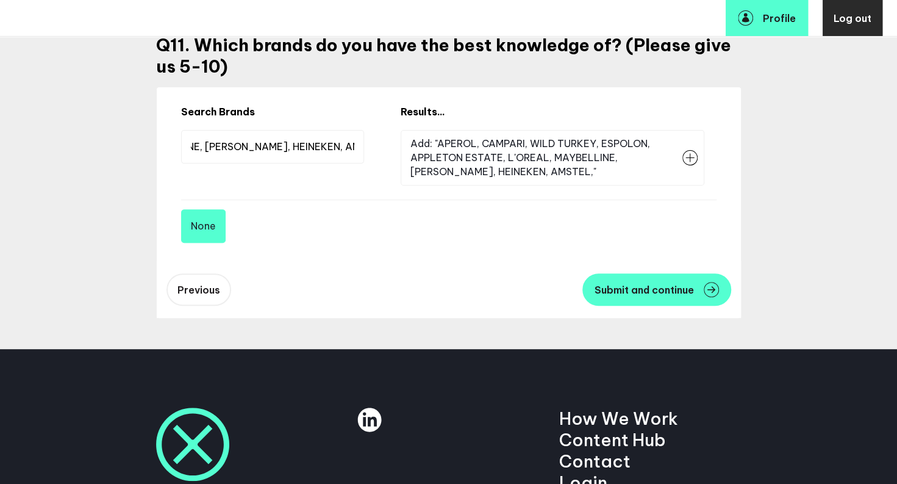
scroll to position [0, 408]
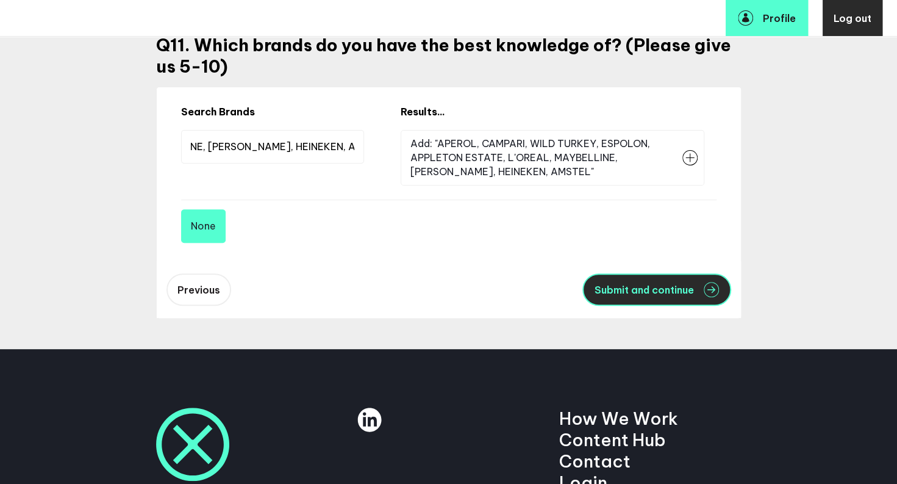
type input "APEROL, CAMPARI, WILD TURKEY, ESPOLON, APPLETON ESTATE, L'OREAL, MAYBELLINE, [P…"
click at [622, 290] on span "Submit and continue" at bounding box center [644, 290] width 99 height 10
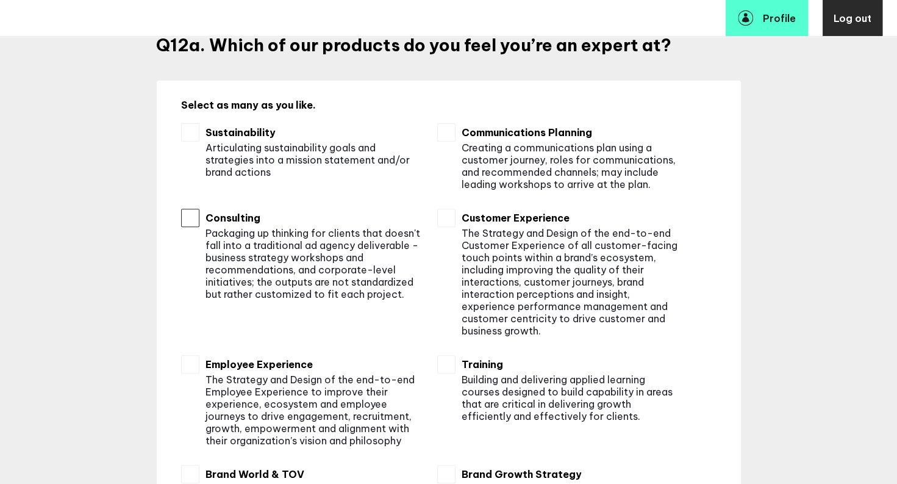
click at [189, 213] on input "checkbox" at bounding box center [190, 218] width 18 height 18
checkbox input "true"
click at [450, 360] on input "checkbox" at bounding box center [446, 364] width 18 height 18
checkbox input "true"
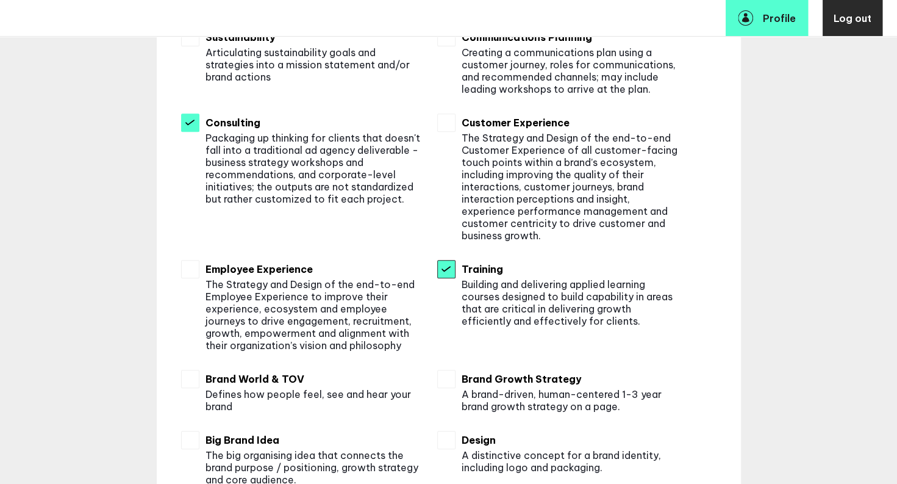
scroll to position [440, 0]
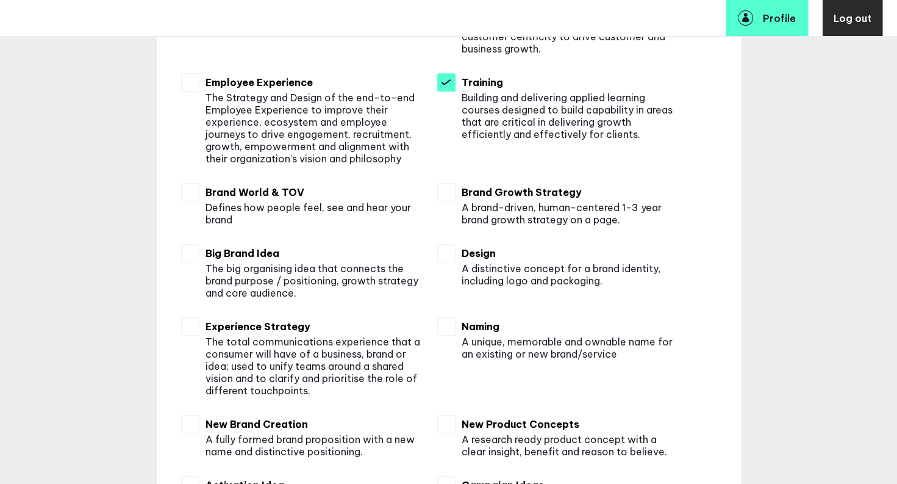
click at [184, 252] on div "Select as many as you like. Sustainability Articulating sustainability goals an…" at bounding box center [449, 302] width 584 height 1007
click at [194, 195] on input "checkbox" at bounding box center [190, 192] width 18 height 18
checkbox input "true"
click at [191, 239] on ul "Sustainability Articulating sustainability goals and strategies into a mission …" at bounding box center [449, 292] width 536 height 903
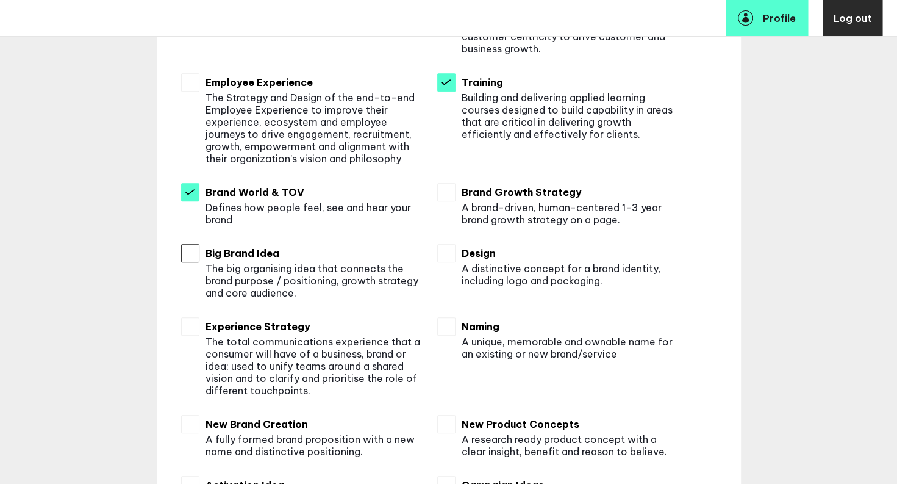
click at [193, 256] on input "checkbox" at bounding box center [190, 253] width 18 height 18
checkbox input "true"
click at [453, 259] on input "checkbox" at bounding box center [446, 253] width 18 height 18
checkbox input "true"
click at [456, 333] on input "checkbox" at bounding box center [446, 326] width 18 height 18
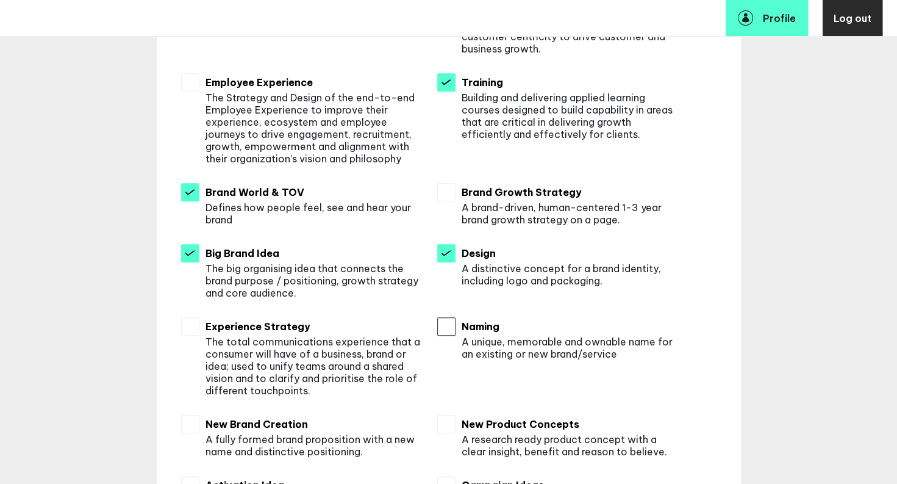
checkbox input "true"
click at [194, 323] on input "checkbox" at bounding box center [190, 326] width 18 height 18
checkbox input "true"
click at [192, 424] on input "checkbox" at bounding box center [190, 424] width 18 height 18
checkbox input "true"
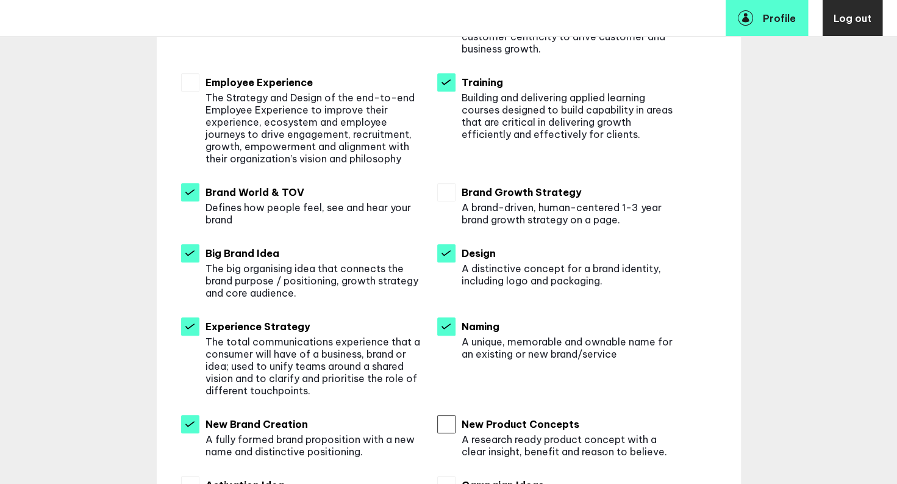
click at [456, 421] on input "checkbox" at bounding box center [446, 424] width 18 height 18
checkbox input "true"
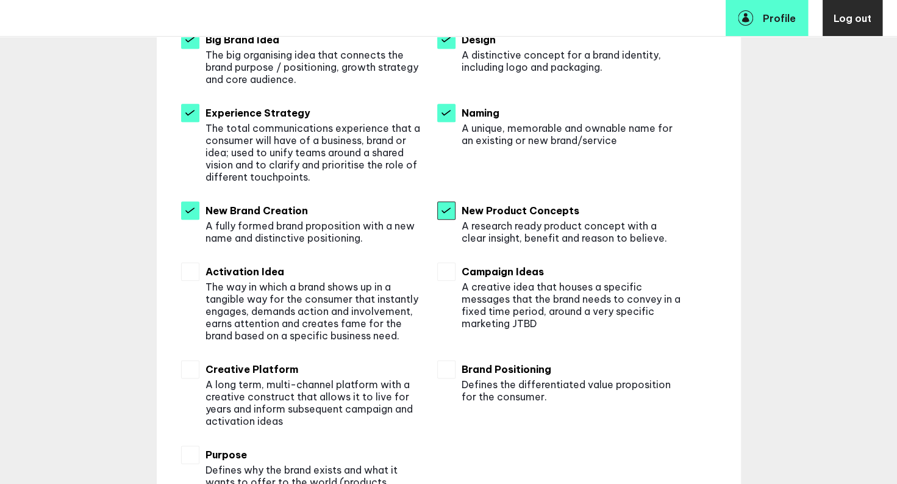
scroll to position [660, 0]
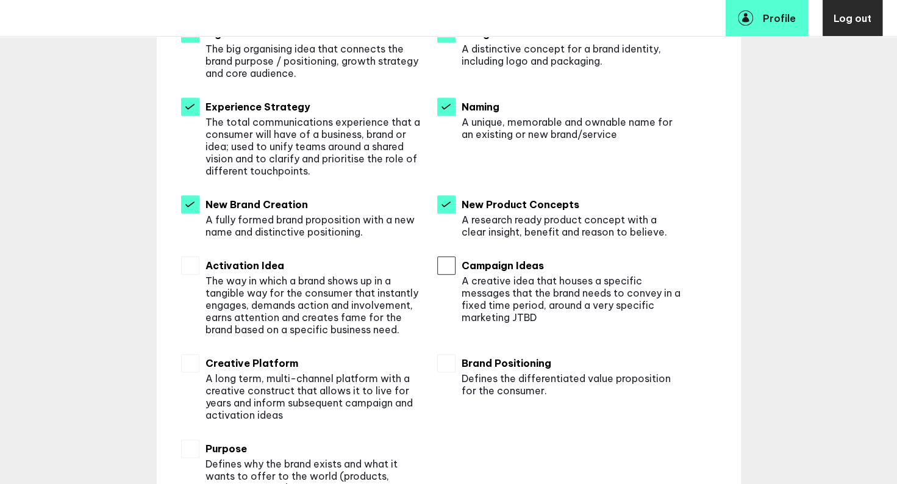
click at [453, 269] on input "checkbox" at bounding box center [446, 265] width 18 height 18
checkbox input "true"
click at [454, 356] on input "checkbox" at bounding box center [446, 363] width 18 height 18
checkbox input "true"
click at [189, 359] on input "checkbox" at bounding box center [190, 363] width 18 height 18
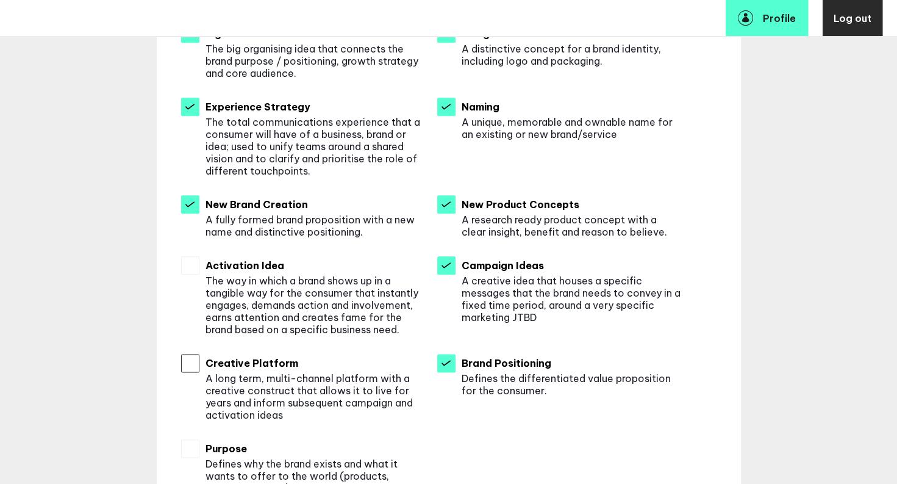
checkbox input "true"
click at [188, 265] on input "checkbox" at bounding box center [190, 265] width 18 height 18
checkbox input "true"
click at [191, 446] on input "checkbox" at bounding box center [190, 448] width 18 height 18
checkbox input "true"
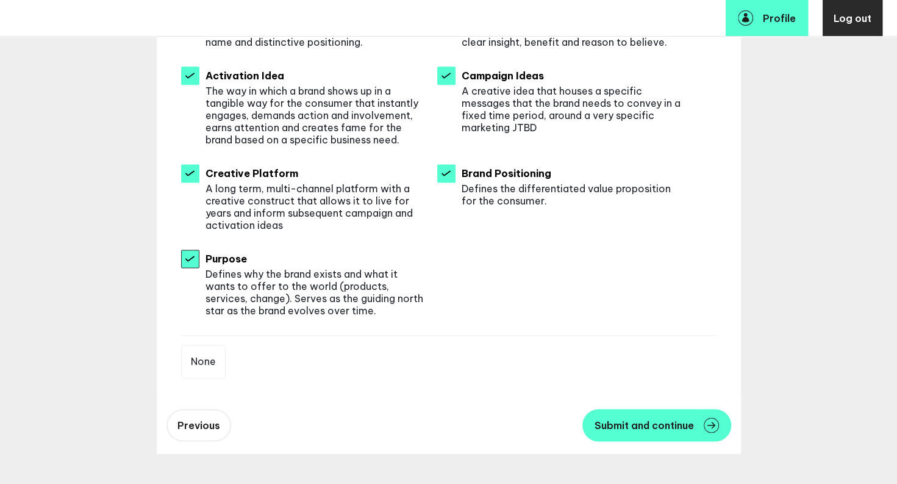
scroll to position [864, 0]
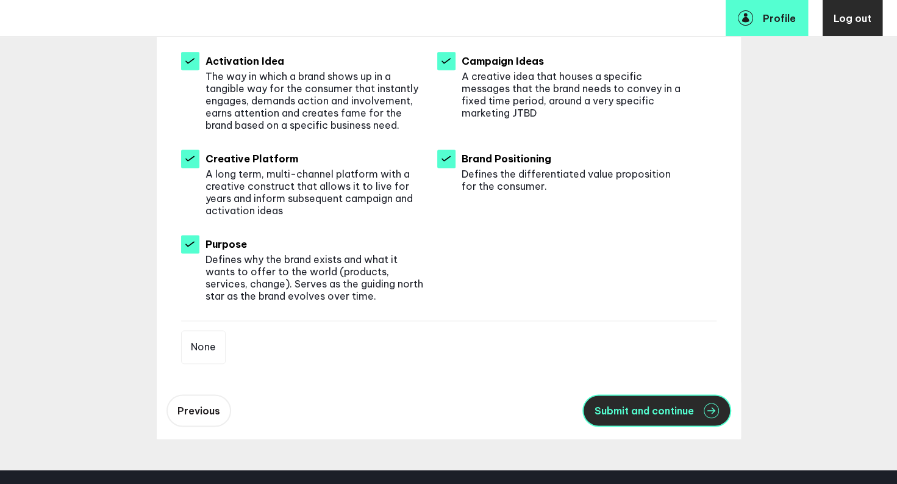
click at [692, 403] on button "Submit and continue" at bounding box center [657, 410] width 149 height 32
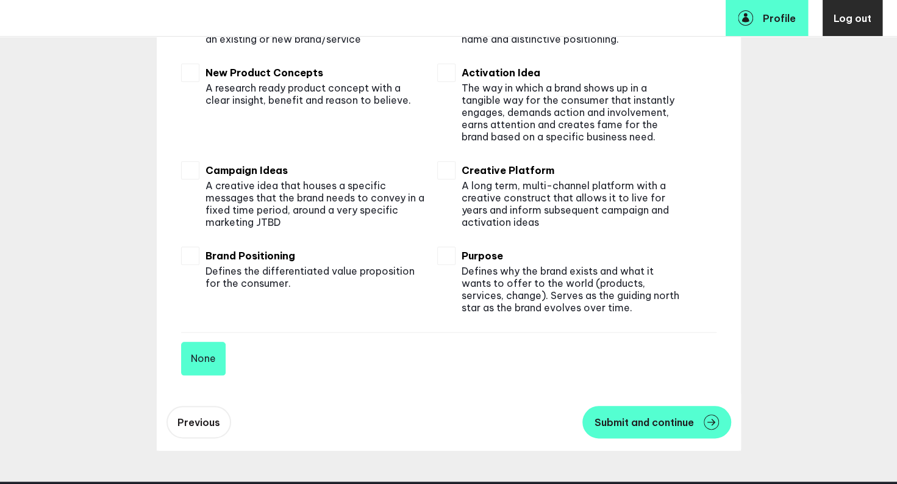
scroll to position [654, 0]
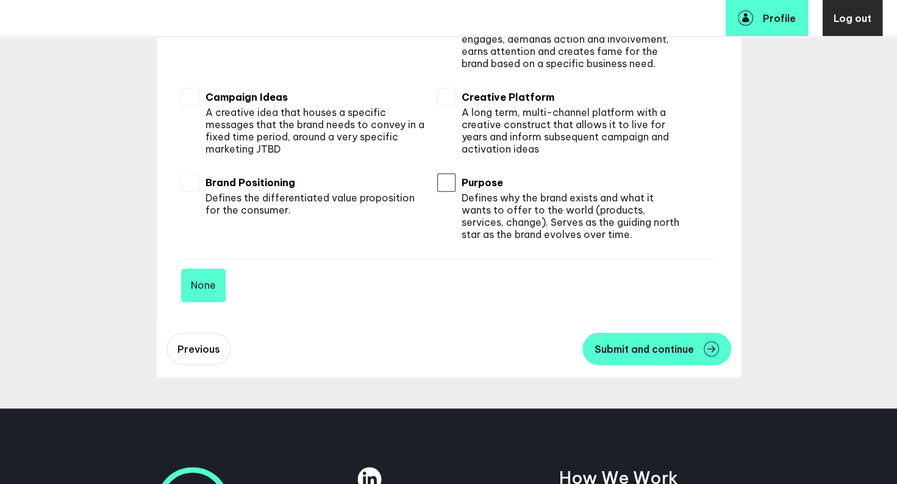
click at [453, 178] on input "checkbox" at bounding box center [446, 182] width 18 height 18
checkbox input "true"
click at [197, 184] on input "checkbox" at bounding box center [190, 182] width 18 height 18
checkbox input "true"
click at [199, 98] on input "checkbox" at bounding box center [190, 97] width 18 height 18
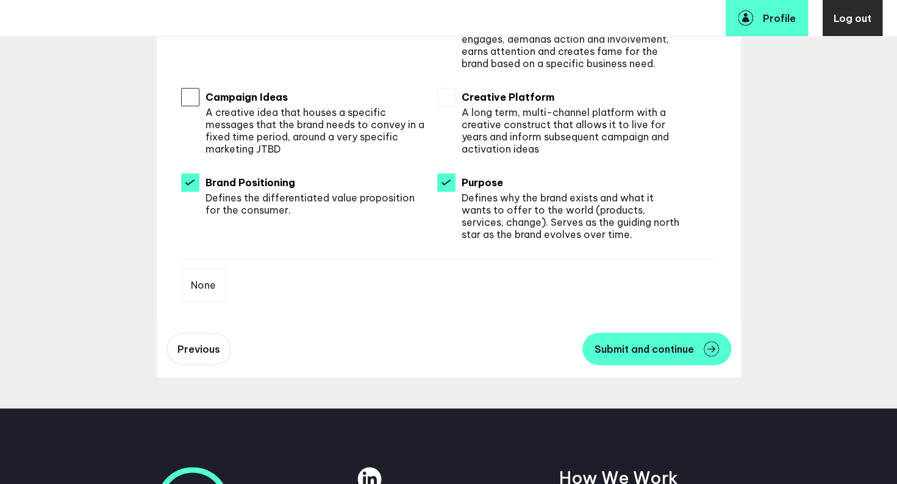
checkbox input "true"
click at [653, 370] on div "Previous Submit and continue" at bounding box center [449, 348] width 584 height 57
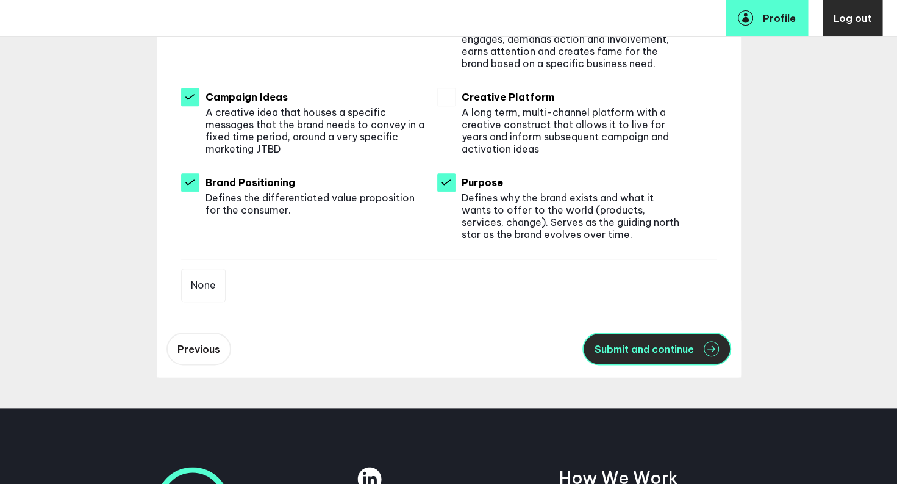
click at [648, 339] on button "Submit and continue" at bounding box center [657, 348] width 149 height 32
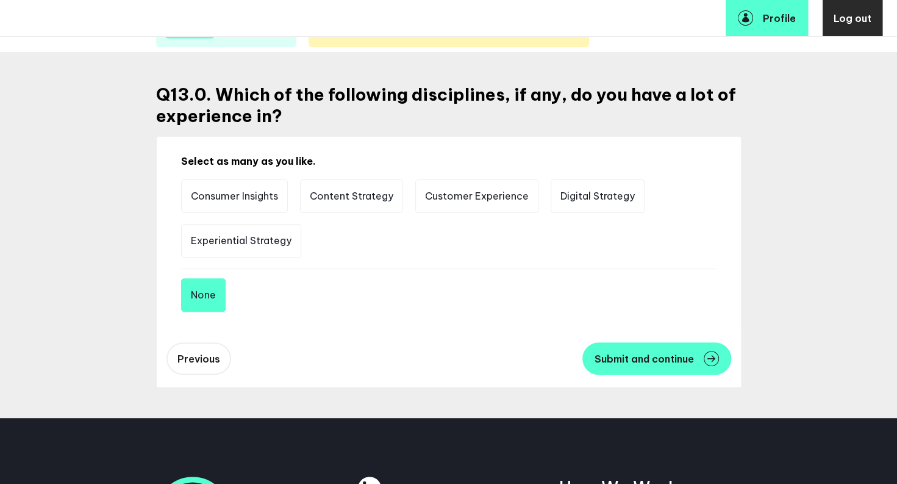
scroll to position [107, 0]
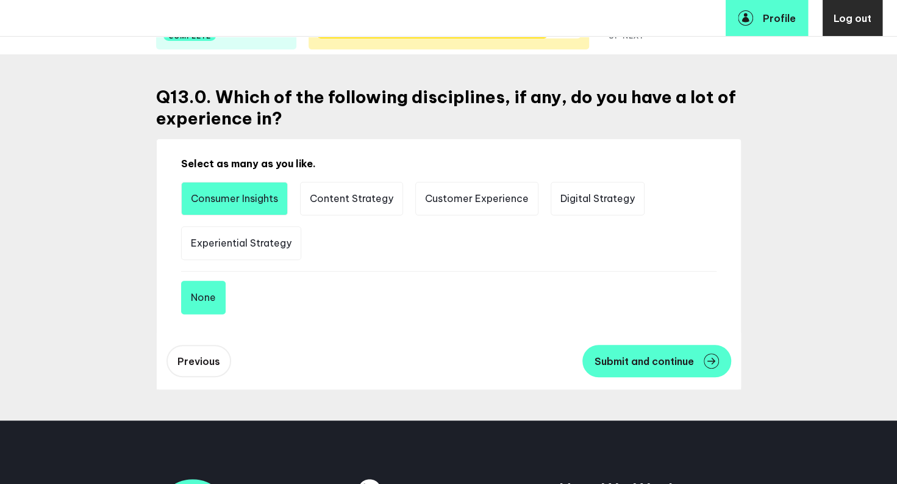
click at [246, 199] on li "Consumer Insights" at bounding box center [234, 199] width 107 height 34
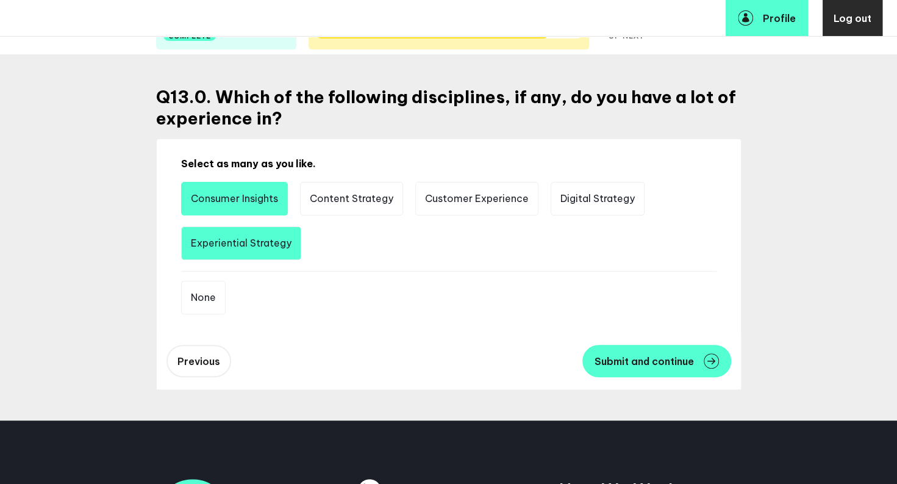
click at [223, 257] on li "Experiential Strategy" at bounding box center [241, 243] width 120 height 34
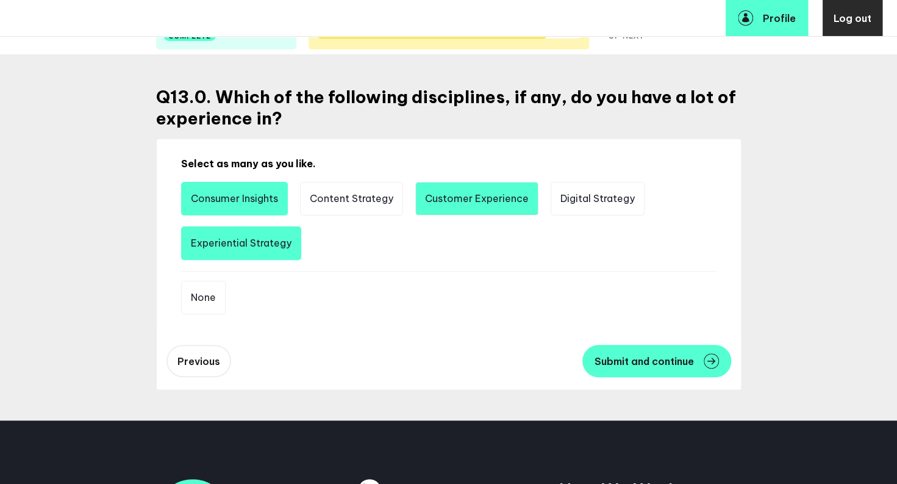
click at [454, 198] on li "Customer Experience" at bounding box center [476, 199] width 123 height 34
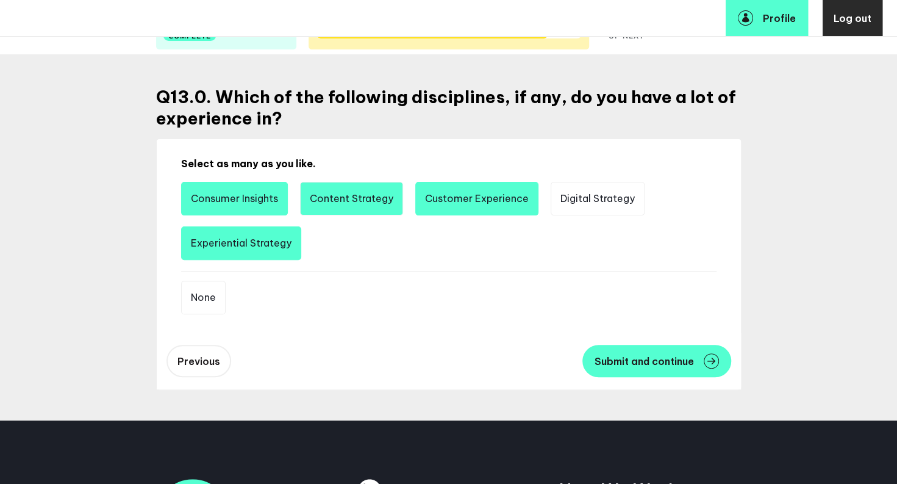
click at [353, 195] on li "Content Strategy" at bounding box center [351, 199] width 103 height 34
click at [584, 197] on li "Digital Strategy" at bounding box center [598, 199] width 94 height 34
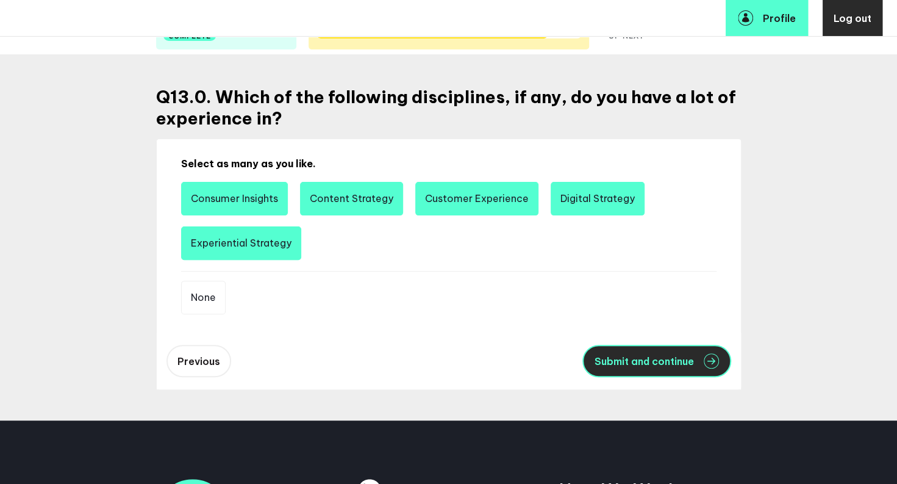
click at [623, 357] on span "Submit and continue" at bounding box center [644, 361] width 99 height 10
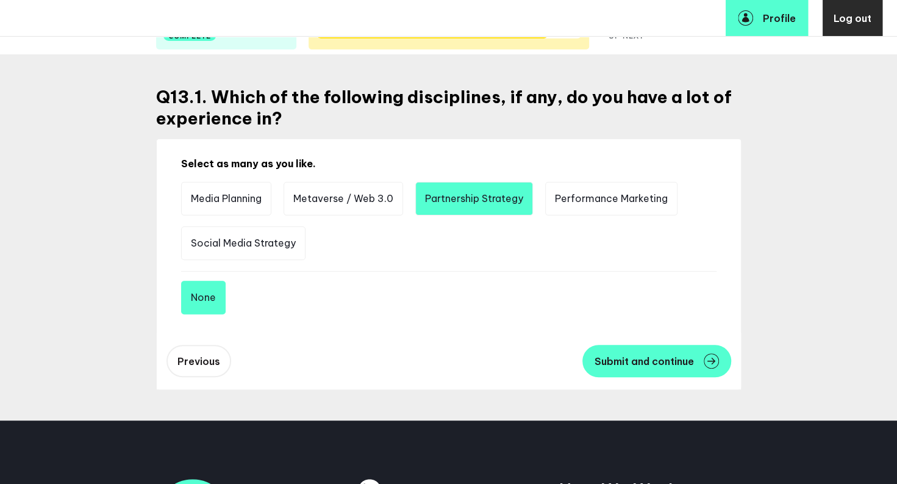
click at [484, 208] on li "Partnership Strategy" at bounding box center [474, 199] width 118 height 34
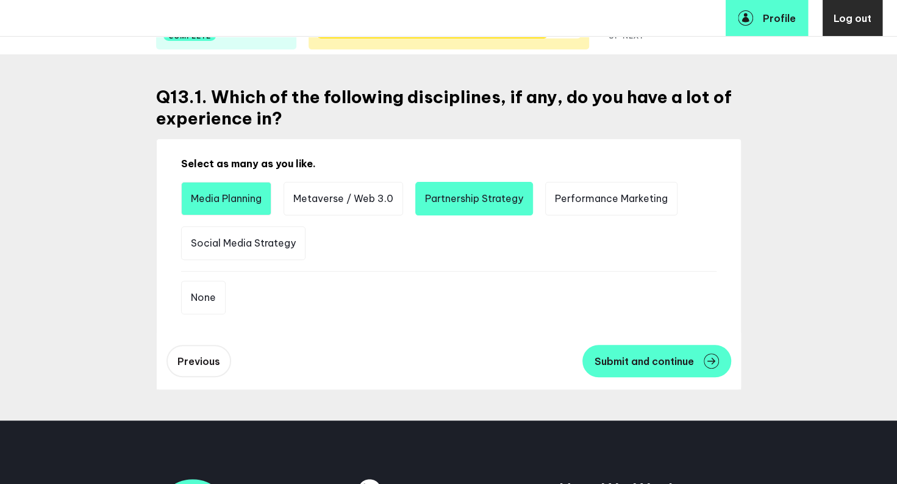
click at [210, 207] on li "Media Planning" at bounding box center [226, 199] width 90 height 34
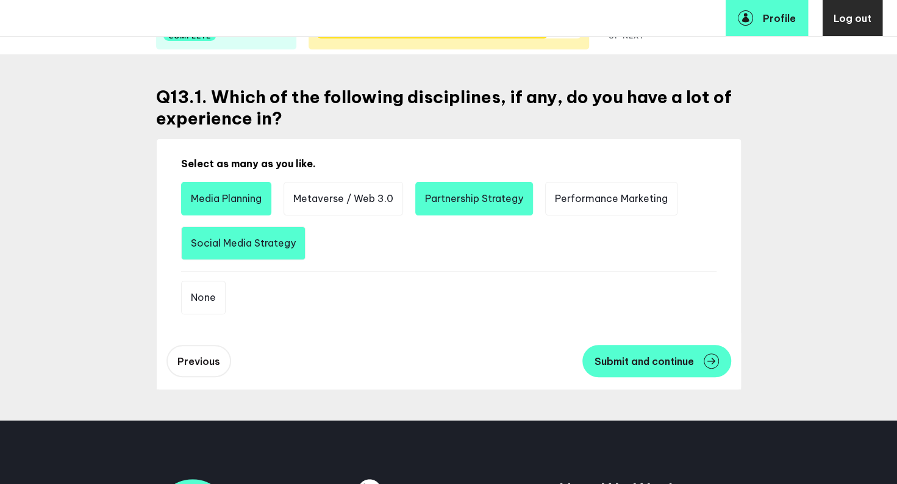
click at [225, 243] on li "Social Media Strategy" at bounding box center [243, 243] width 124 height 34
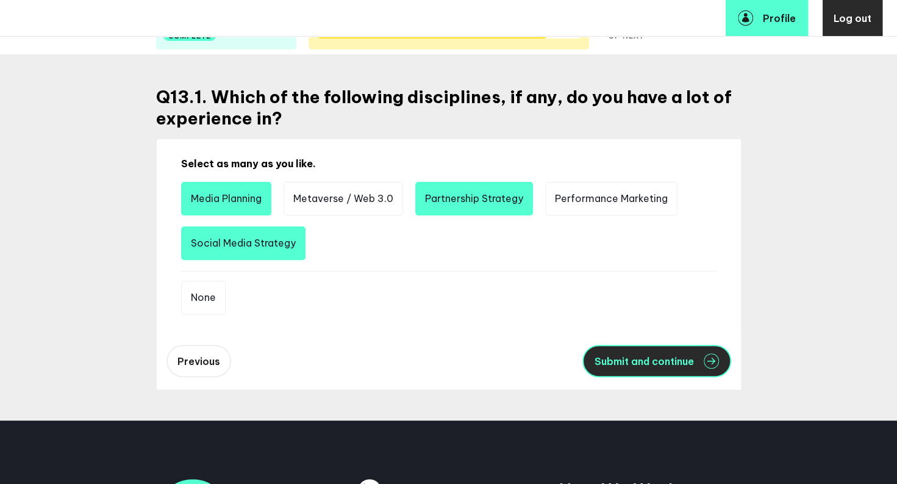
click at [615, 362] on span "Submit and continue" at bounding box center [644, 361] width 99 height 10
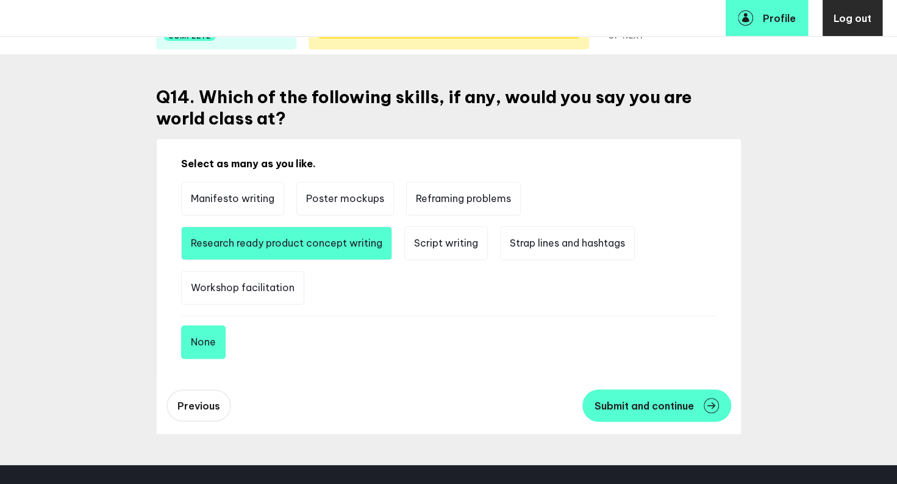
click at [257, 243] on li "Research ready product concept writing" at bounding box center [286, 243] width 211 height 34
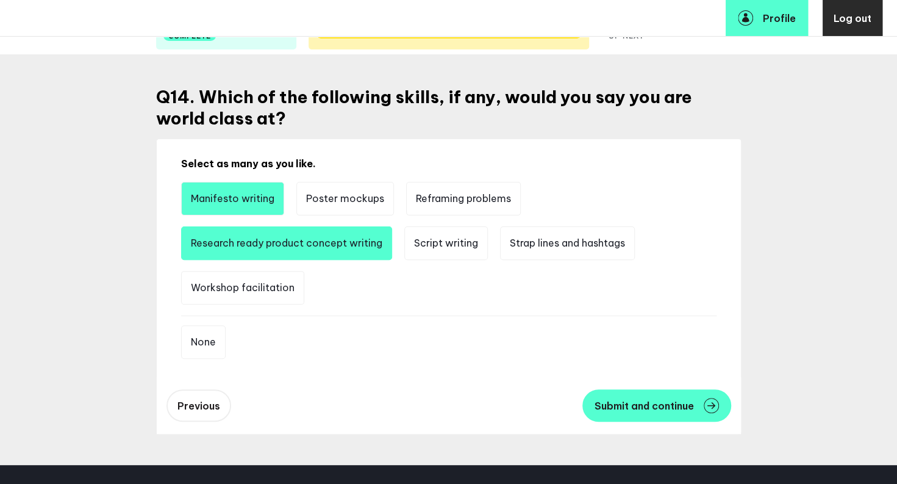
click at [235, 206] on li "Manifesto writing" at bounding box center [232, 199] width 103 height 34
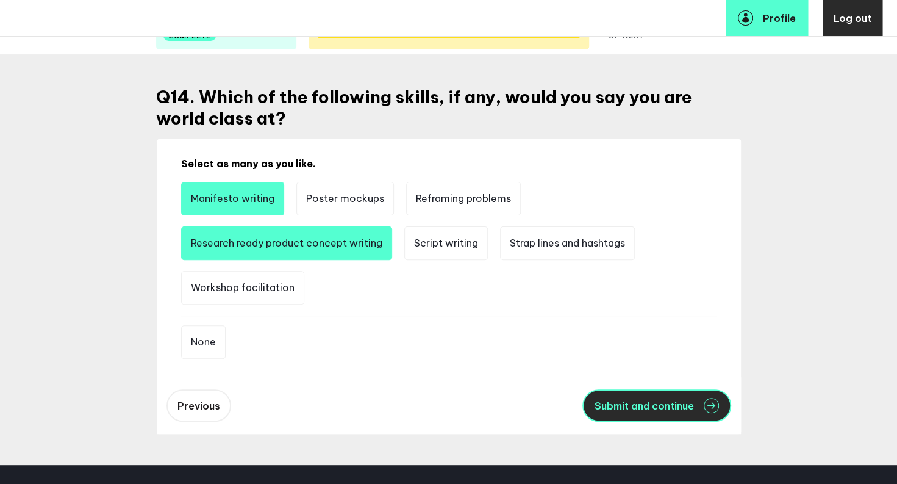
drag, startPoint x: 704, startPoint y: 405, endPoint x: 653, endPoint y: 406, distance: 51.2
click at [653, 406] on span "Submit and continue" at bounding box center [644, 406] width 99 height 10
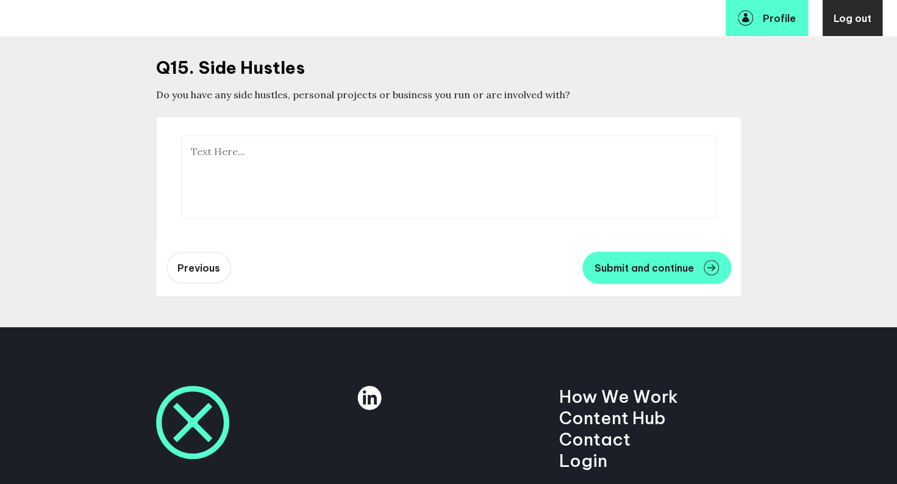
scroll to position [180, 0]
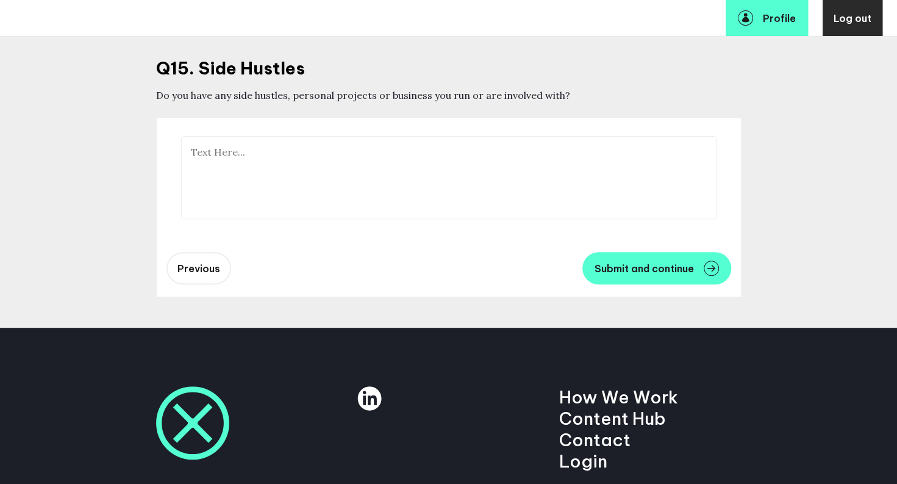
click at [601, 191] on textarea at bounding box center [449, 177] width 536 height 83
type textarea "i"
click at [567, 152] on textarea "I am consulting a preium label packaging compamy that wants to create a top tie…" at bounding box center [449, 177] width 536 height 83
click at [272, 159] on textarea "I am consulting a preium label packaging compamy that wants to create a top tie…" at bounding box center [449, 177] width 536 height 83
click at [271, 147] on textarea "I am consulting a preium label packaging compamy that wants to create a top tie…" at bounding box center [449, 177] width 536 height 83
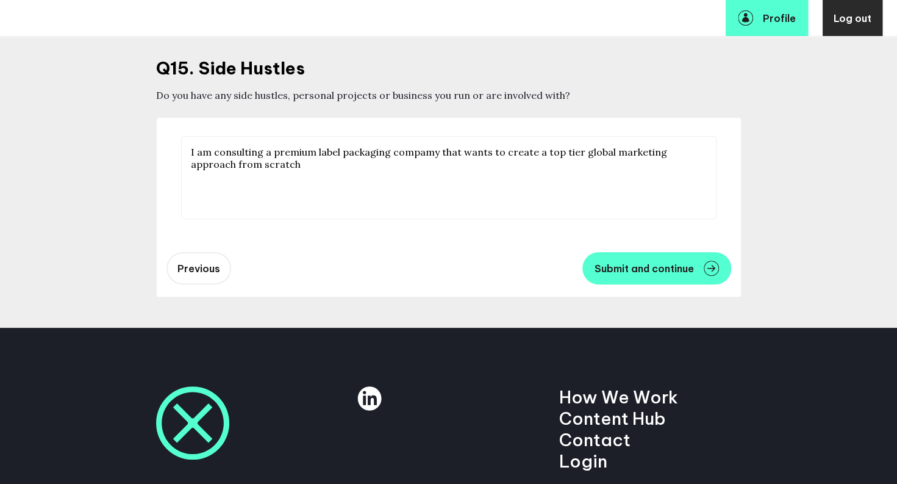
click at [317, 157] on textarea "I am consulting a premium label packaging compamy that wants to create a top ti…" at bounding box center [449, 177] width 536 height 83
click at [421, 156] on textarea "I am consulting a premium leading label packaging company that wants to create …" at bounding box center [449, 177] width 536 height 83
click at [318, 170] on textarea "I am consulting a premium leading label packaging company that wants to create …" at bounding box center [449, 177] width 536 height 83
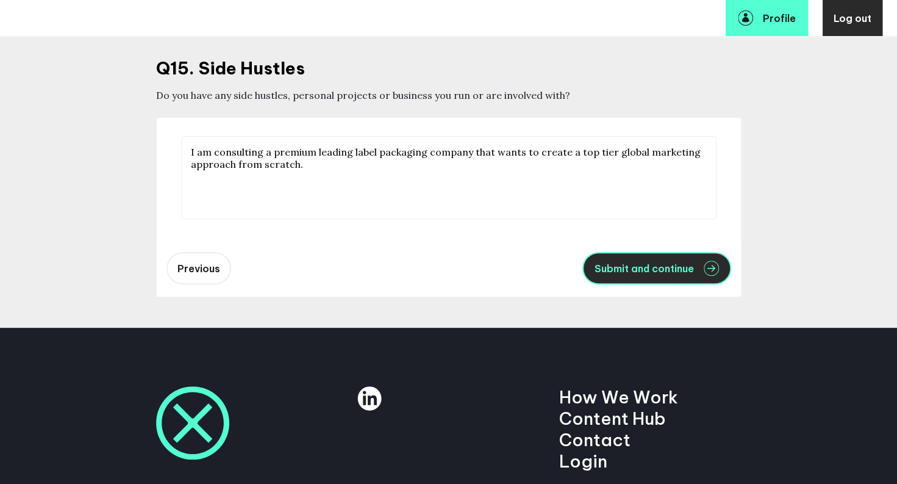
type textarea "I am consulting a premium leading label packaging company that wants to create …"
click at [639, 264] on span "Submit and continue" at bounding box center [644, 269] width 99 height 10
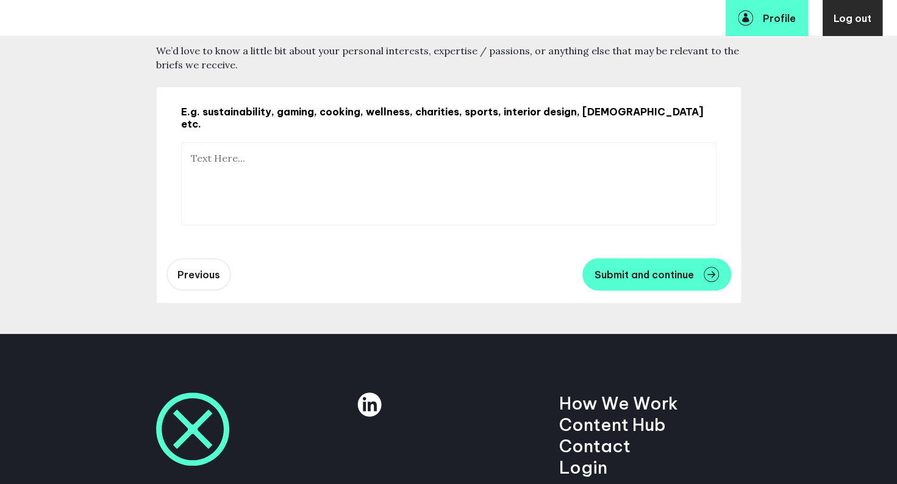
click at [488, 142] on textarea at bounding box center [449, 183] width 536 height 83
click at [400, 154] on textarea at bounding box center [449, 183] width 536 height 83
type textarea "l"
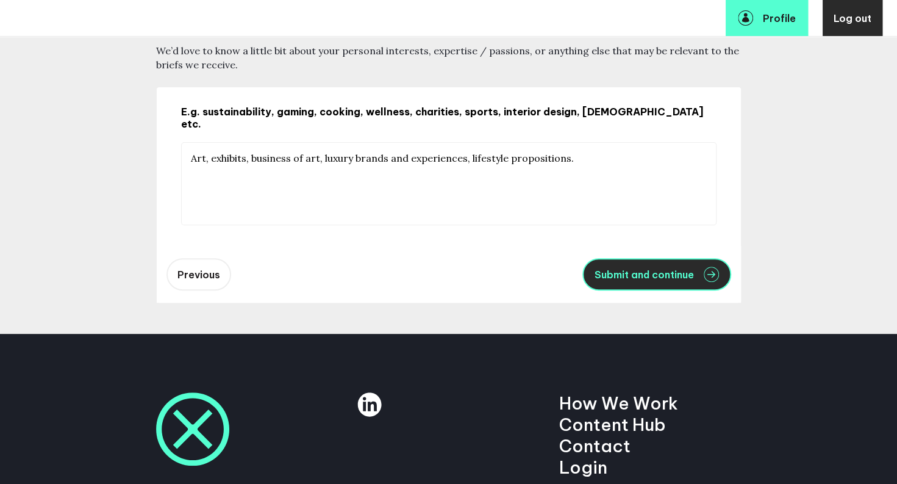
type textarea "Art, exhibits, business of art, luxury brands and experiences, lifestyle propos…"
click at [604, 274] on button "Submit and continue" at bounding box center [657, 274] width 149 height 32
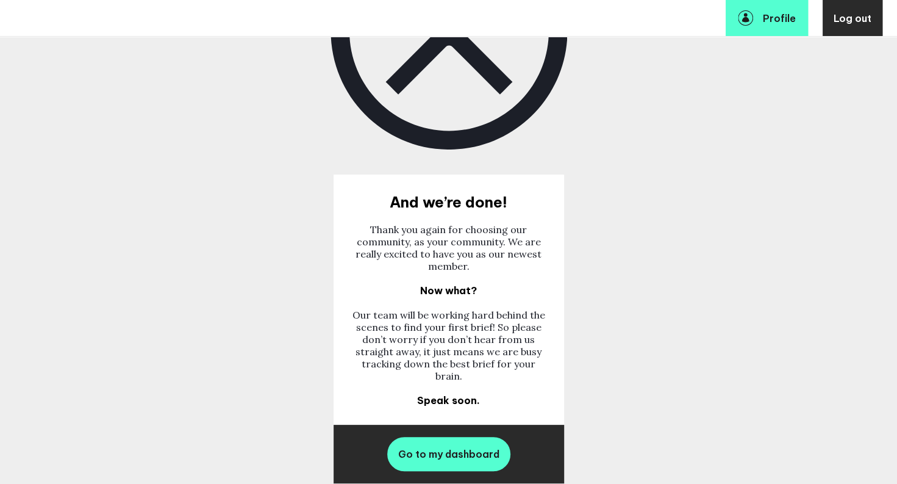
scroll to position [417, 0]
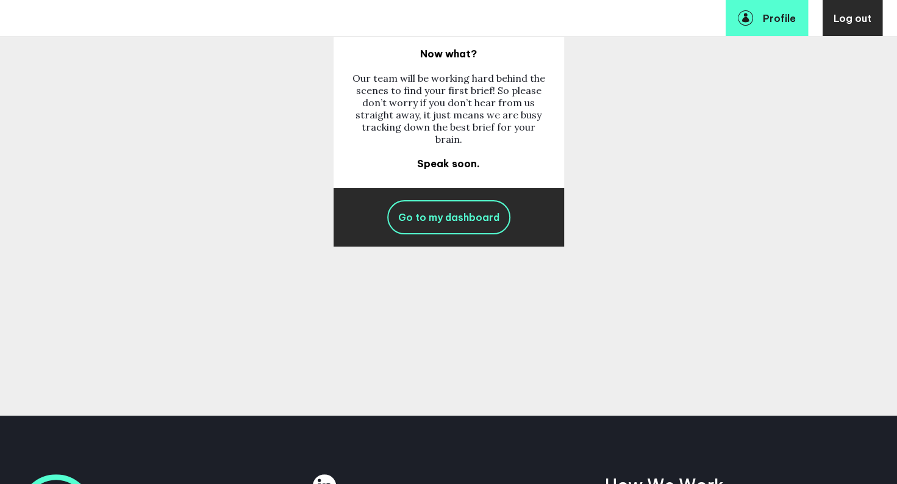
click at [452, 212] on link "Go to my dashboard" at bounding box center [448, 217] width 123 height 34
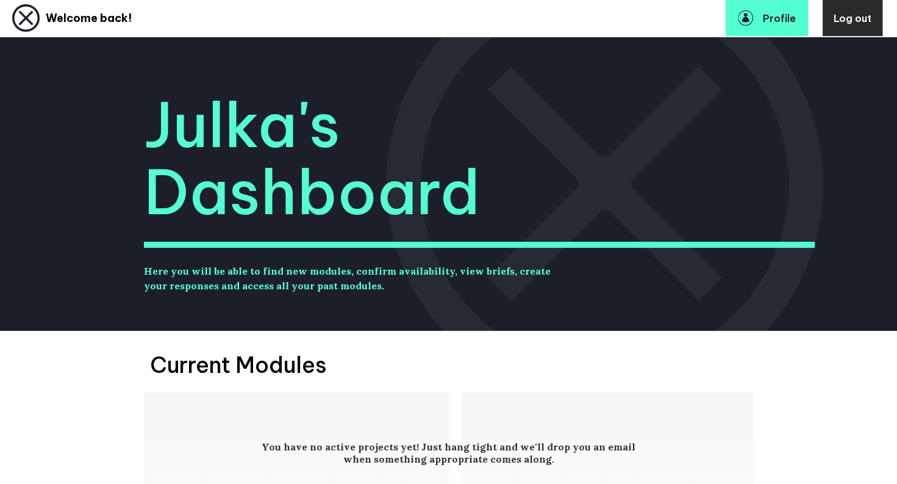
click at [107, 44] on div "[PERSON_NAME] Dashboard Here you will be able to find new modules, confirm avai…" at bounding box center [448, 184] width 897 height 294
